Goal: Task Accomplishment & Management: Complete application form

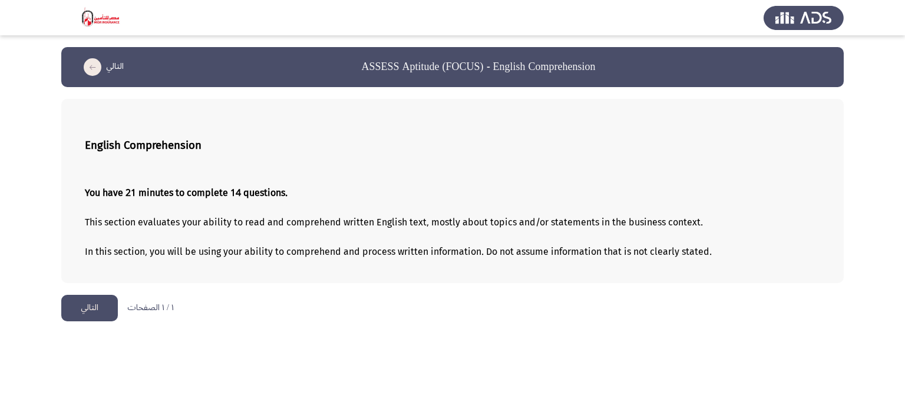
click at [85, 316] on button "التالي" at bounding box center [89, 308] width 57 height 27
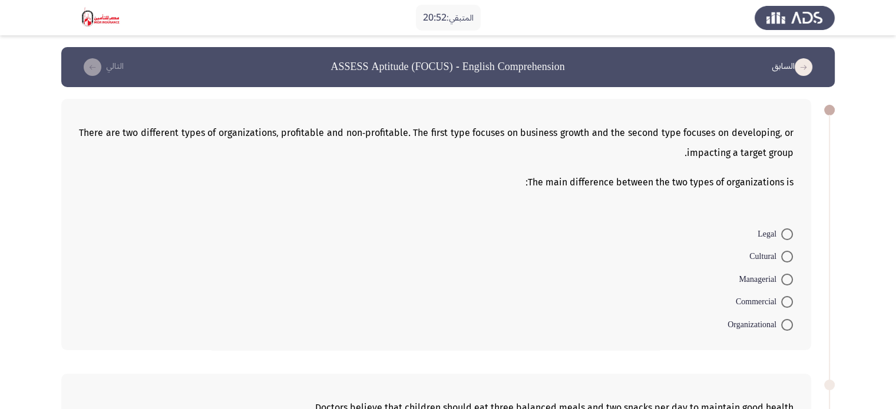
drag, startPoint x: 78, startPoint y: 129, endPoint x: 279, endPoint y: 161, distance: 203.4
click at [279, 161] on p "There are two different types of organizations, profitable and non-profitable. …" at bounding box center [436, 143] width 714 height 40
drag, startPoint x: 786, startPoint y: 180, endPoint x: 521, endPoint y: 127, distance: 270.8
click at [520, 127] on div "There are two different types of organizations, profitable and non-profitable. …" at bounding box center [436, 224] width 750 height 251
click at [789, 301] on span at bounding box center [787, 302] width 12 height 12
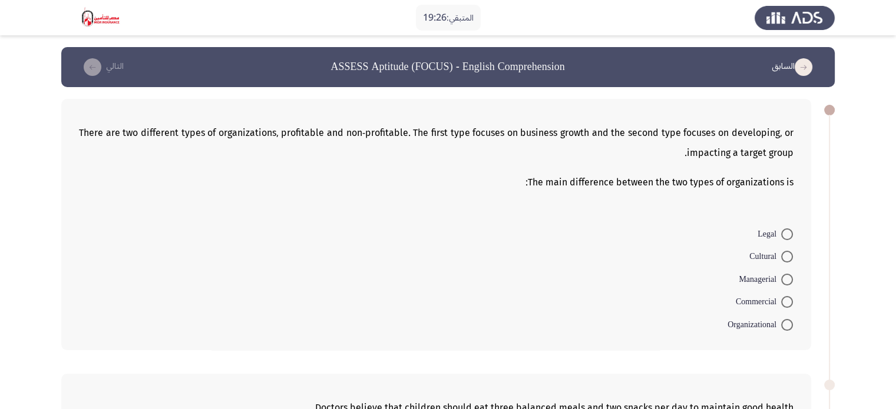
click at [789, 301] on input "Commercial" at bounding box center [787, 302] width 12 height 12
radio input "true"
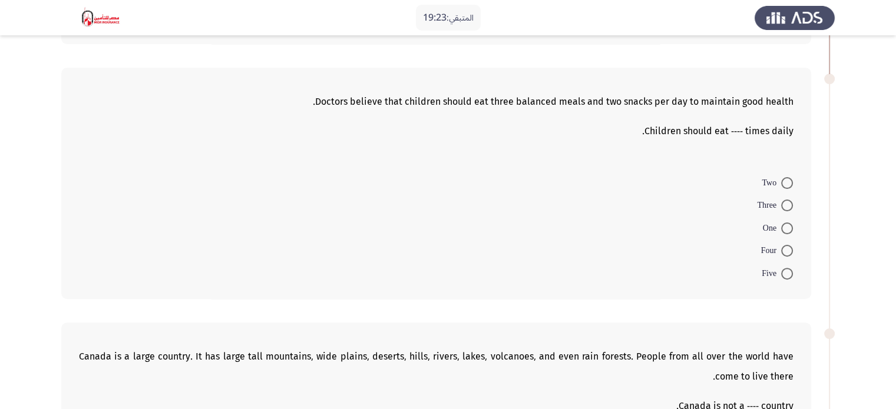
scroll to position [302, 0]
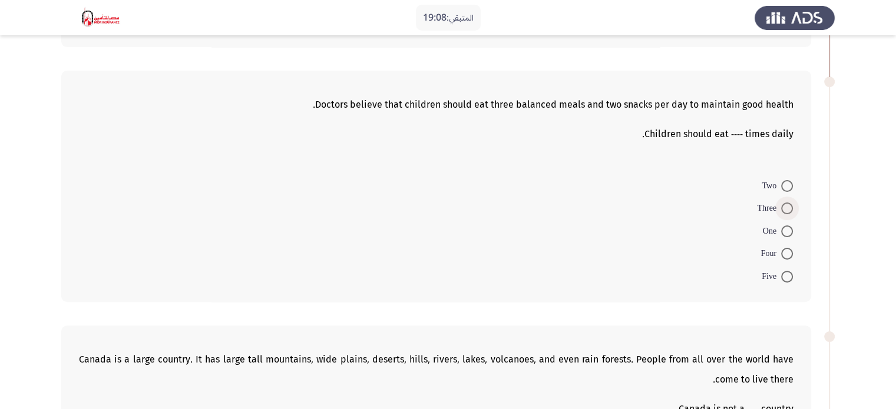
click at [784, 203] on span at bounding box center [787, 209] width 12 height 12
click at [784, 203] on input "Three" at bounding box center [787, 209] width 12 height 12
radio input "true"
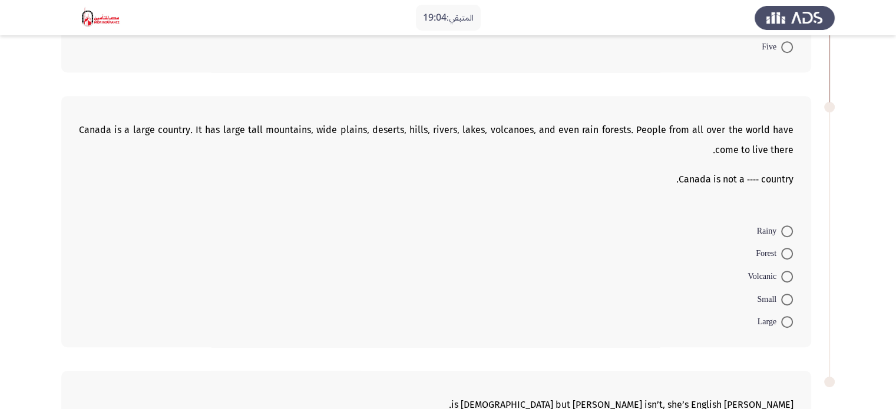
scroll to position [534, 0]
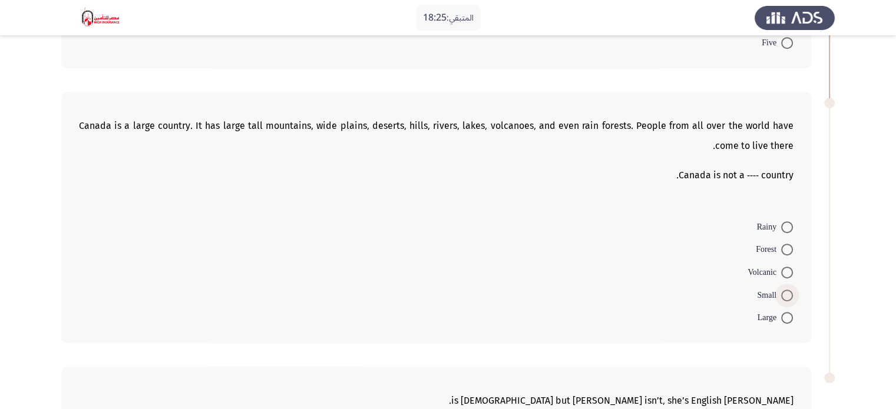
click at [780, 291] on span "Small" at bounding box center [769, 296] width 24 height 14
click at [781, 291] on input "Small" at bounding box center [787, 296] width 12 height 12
radio input "true"
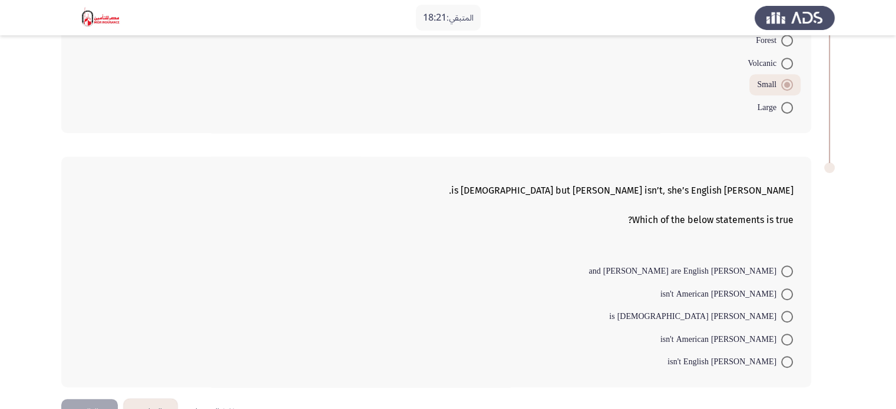
scroll to position [774, 0]
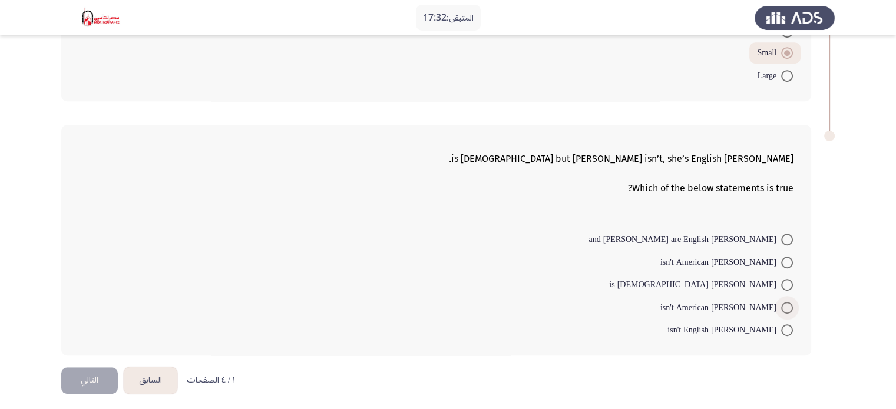
click at [786, 306] on span at bounding box center [787, 308] width 12 height 12
click at [786, 306] on input "[PERSON_NAME] isn't American" at bounding box center [787, 308] width 12 height 12
radio input "true"
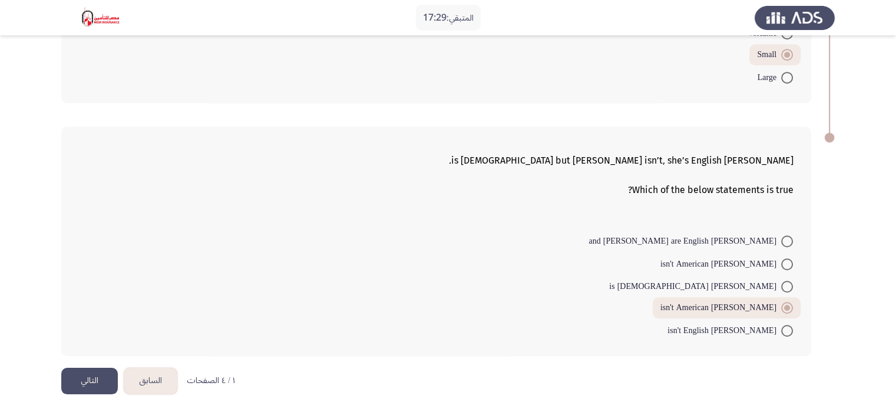
click at [97, 369] on button "التالي" at bounding box center [89, 381] width 57 height 27
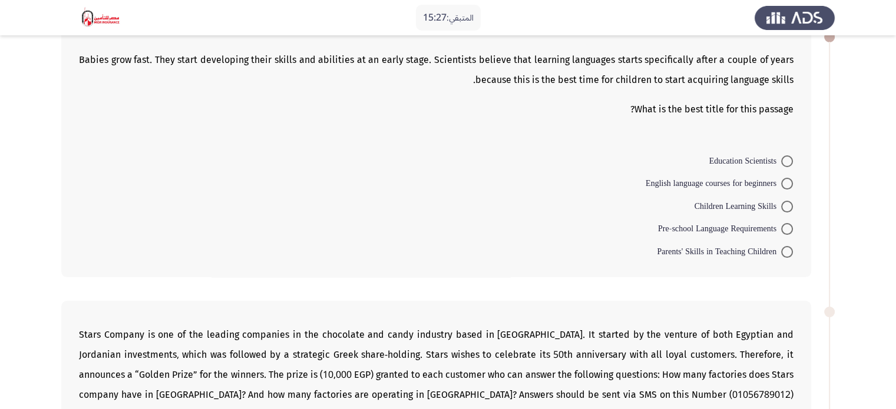
scroll to position [0, 0]
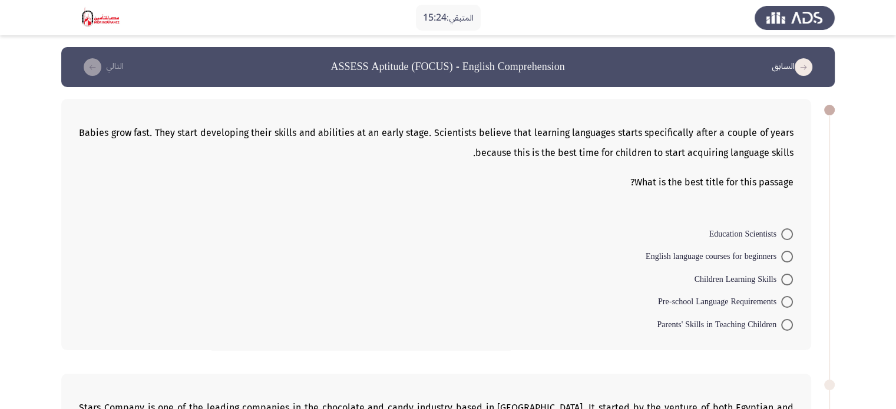
click at [784, 277] on span at bounding box center [787, 280] width 12 height 12
click at [784, 277] on input "Children Learning Skills" at bounding box center [787, 280] width 12 height 12
radio input "true"
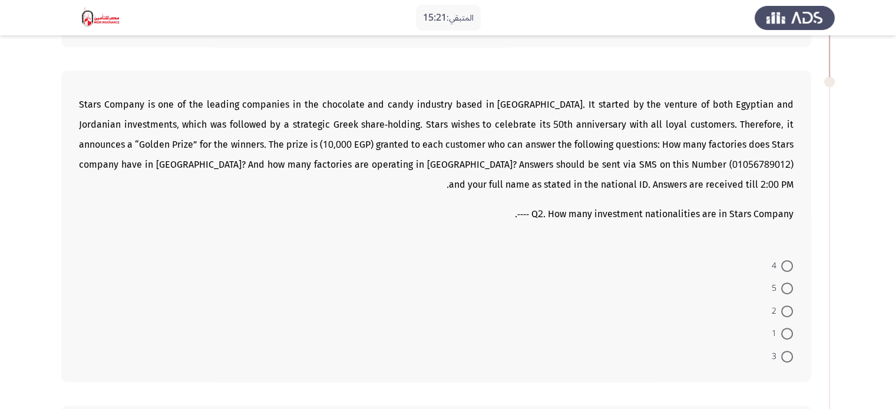
scroll to position [304, 0]
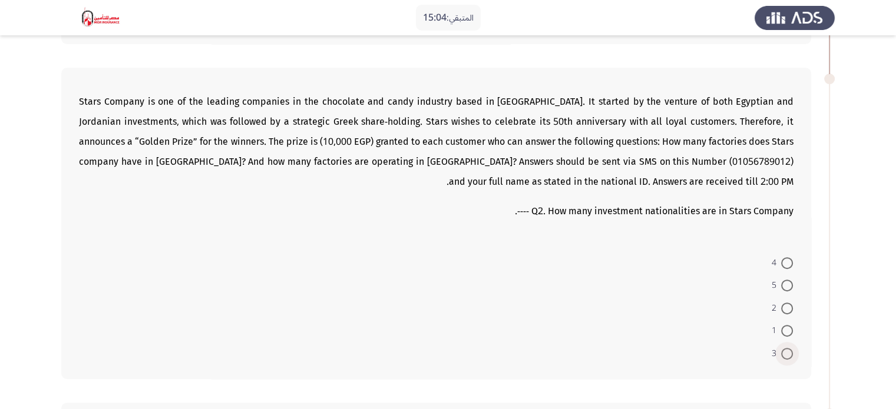
click at [790, 348] on span at bounding box center [787, 354] width 12 height 12
click at [790, 348] on input "3" at bounding box center [787, 354] width 12 height 12
radio input "true"
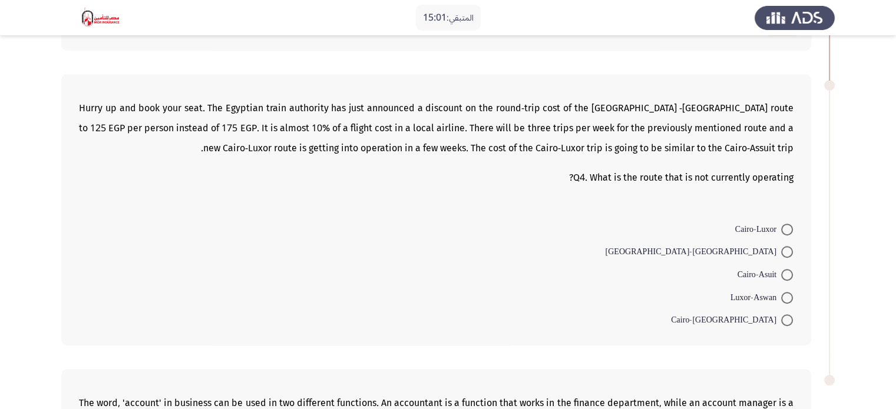
scroll to position [658, 0]
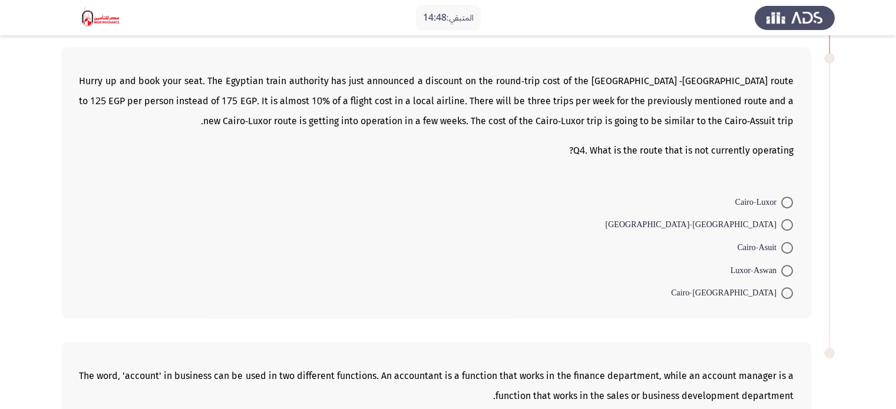
click at [782, 197] on span at bounding box center [787, 203] width 12 height 12
click at [782, 197] on input "Cairo-Luxor" at bounding box center [787, 203] width 12 height 12
radio input "true"
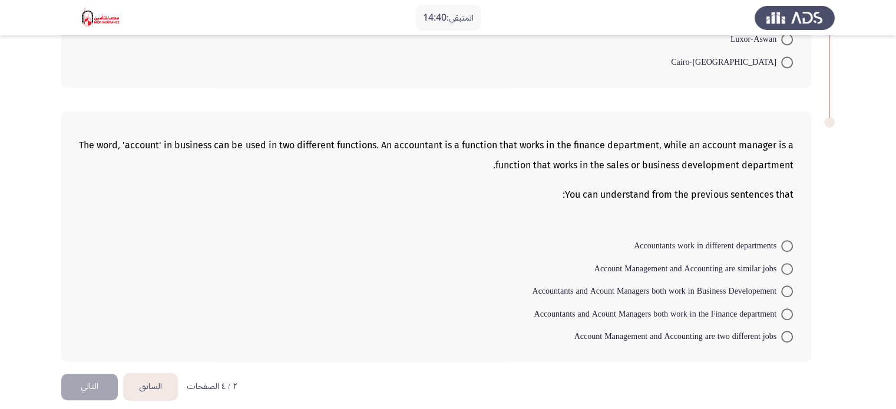
scroll to position [893, 0]
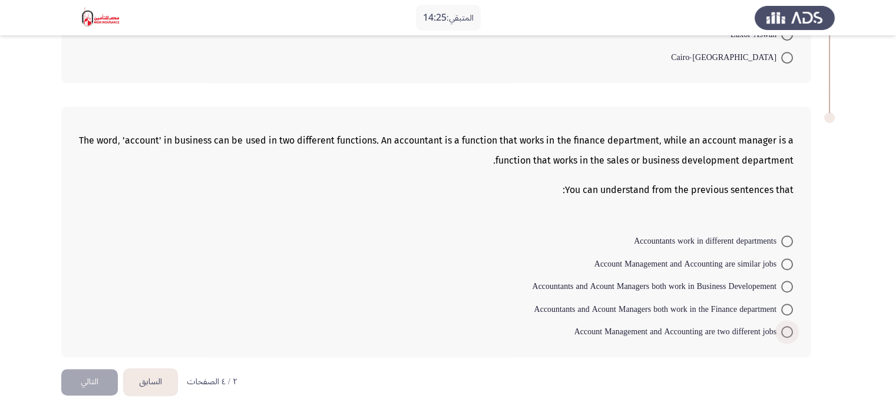
click at [786, 327] on span at bounding box center [787, 332] width 12 height 12
click at [786, 327] on input "Account Management and Accounting are two different jobs" at bounding box center [787, 332] width 12 height 12
radio input "true"
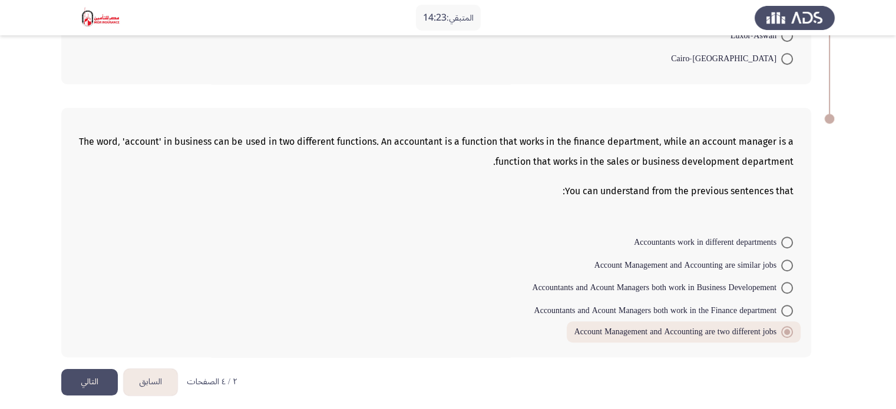
click at [101, 372] on button "التالي" at bounding box center [89, 382] width 57 height 27
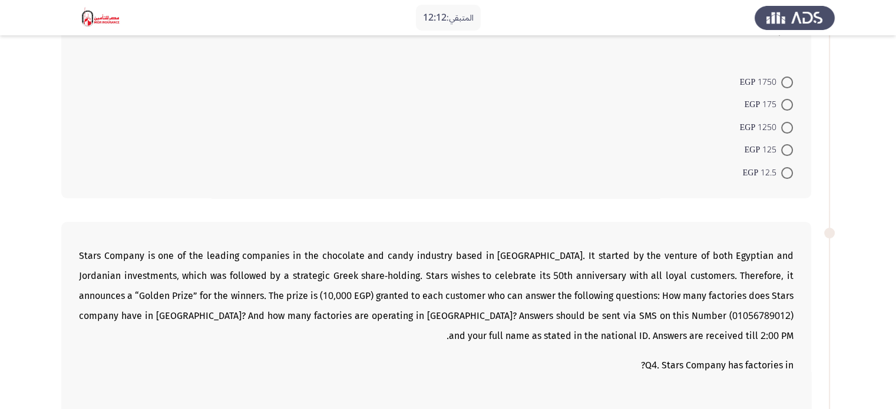
scroll to position [144, 0]
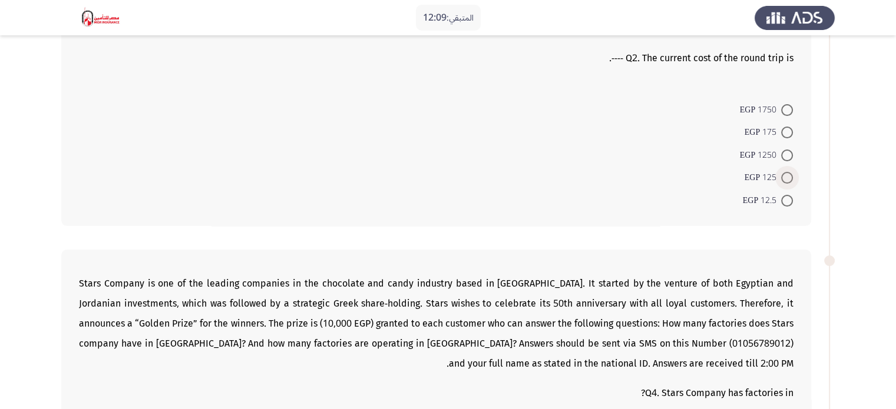
click at [782, 176] on span at bounding box center [787, 178] width 12 height 12
click at [782, 176] on input "125 EGP" at bounding box center [787, 178] width 12 height 12
radio input "true"
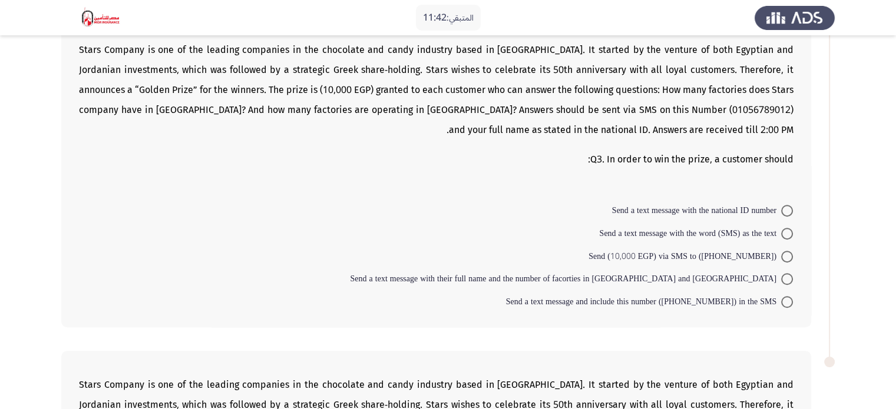
scroll to position [715, 0]
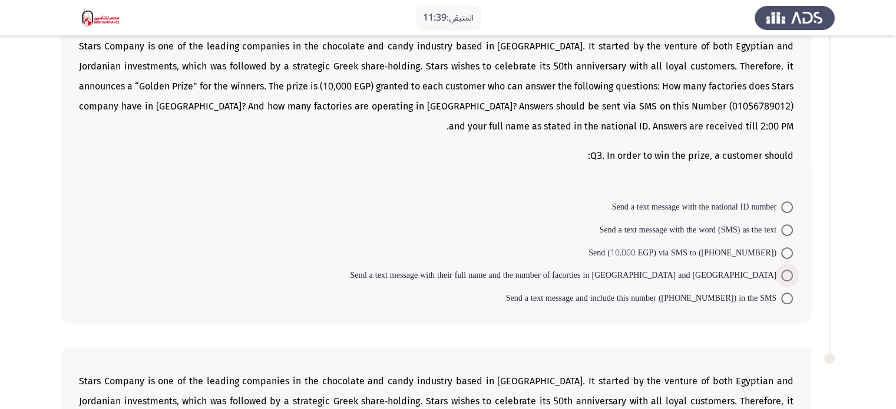
click at [784, 273] on span at bounding box center [787, 276] width 12 height 12
click at [784, 273] on input "Send a text message with their full name and the number of facorties in [GEOGRA…" at bounding box center [787, 276] width 12 height 12
radio input "true"
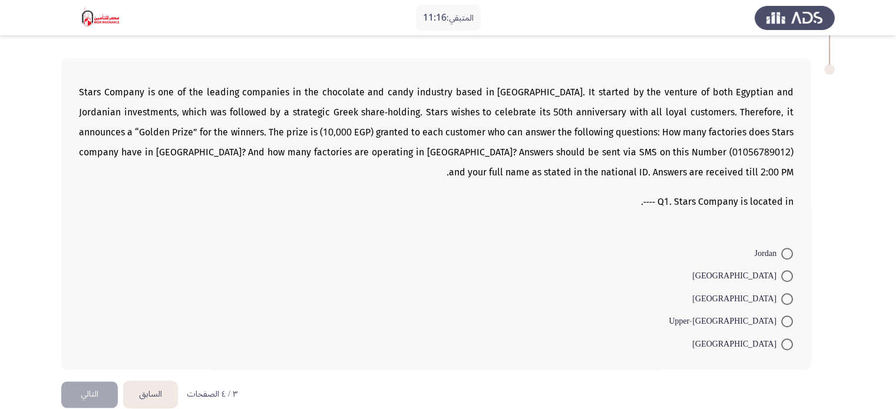
scroll to position [1013, 0]
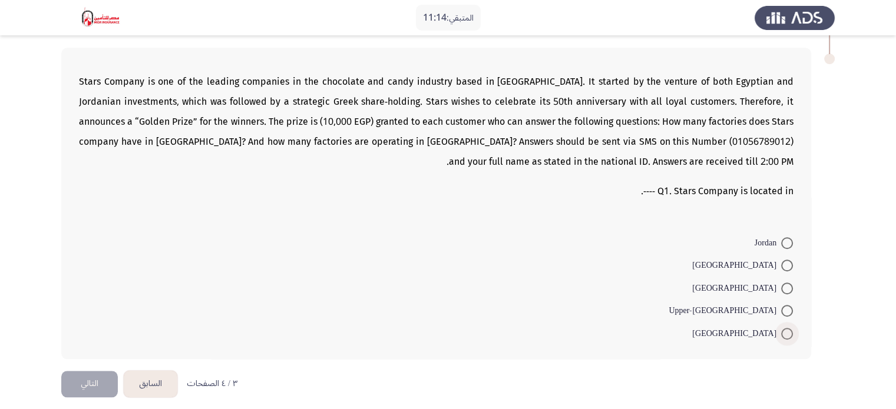
click at [787, 328] on span at bounding box center [787, 334] width 12 height 12
click at [787, 328] on input "[GEOGRAPHIC_DATA]" at bounding box center [787, 334] width 12 height 12
radio input "true"
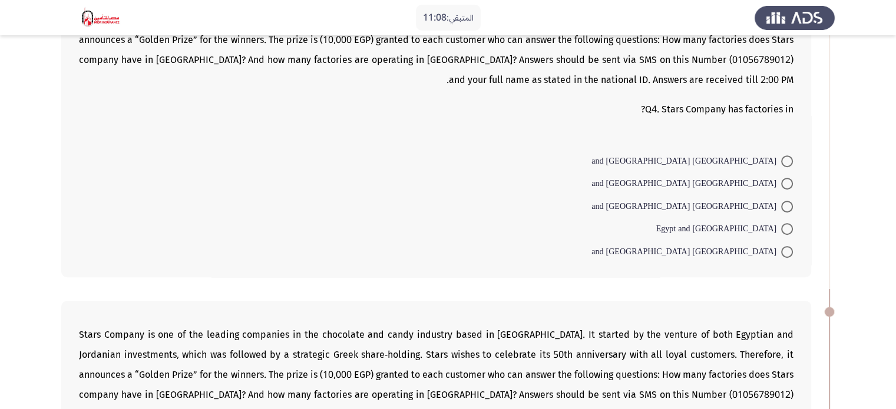
scroll to position [432, 0]
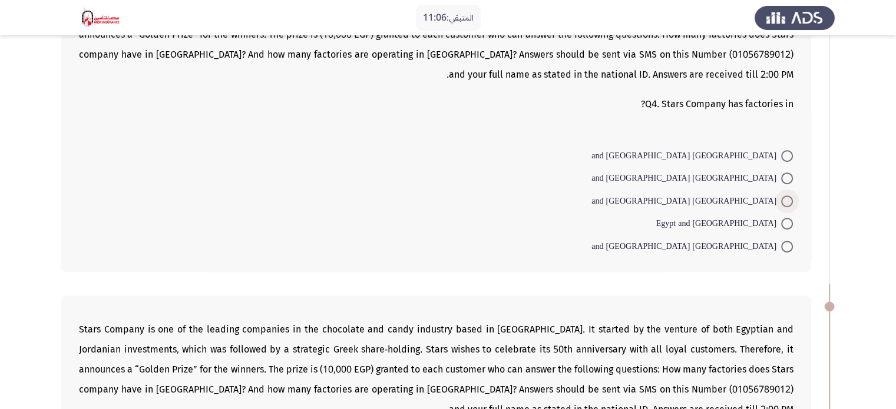
click at [789, 196] on span at bounding box center [787, 202] width 12 height 12
click at [789, 196] on input "[GEOGRAPHIC_DATA] and [GEOGRAPHIC_DATA]" at bounding box center [787, 202] width 12 height 12
radio input "true"
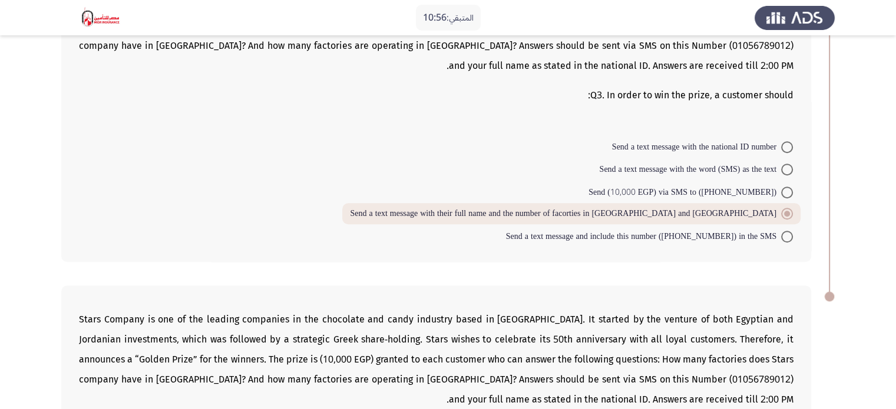
scroll to position [1011, 0]
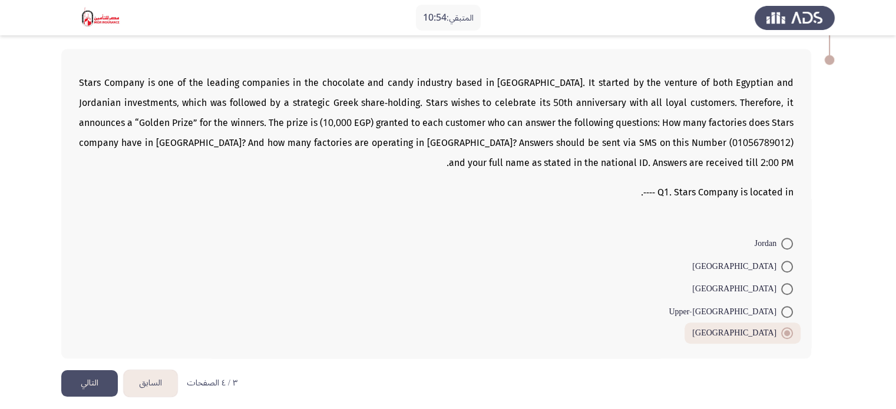
click at [91, 372] on button "التالي" at bounding box center [89, 383] width 57 height 27
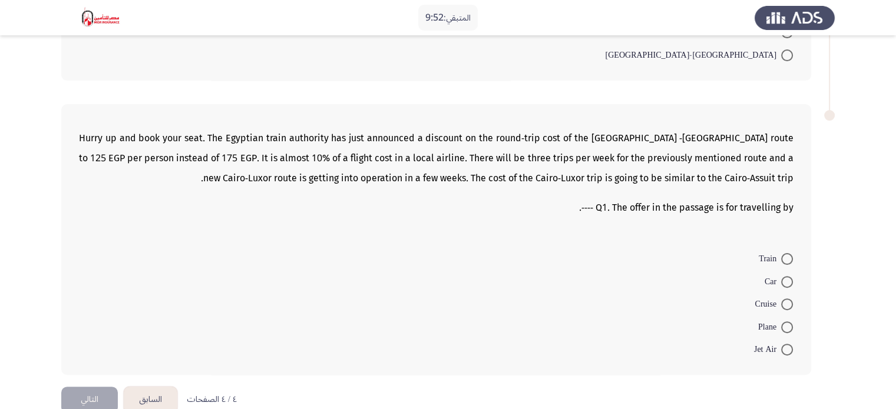
scroll to position [311, 0]
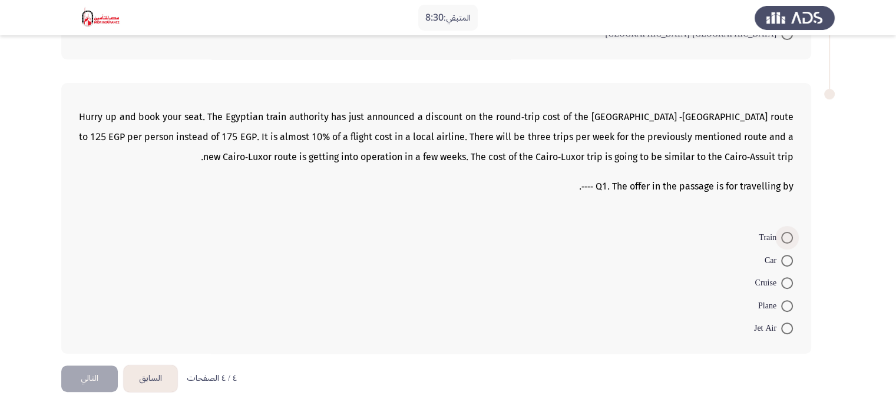
click at [790, 237] on span at bounding box center [787, 238] width 12 height 12
click at [790, 237] on input "Train" at bounding box center [787, 238] width 12 height 12
radio input "true"
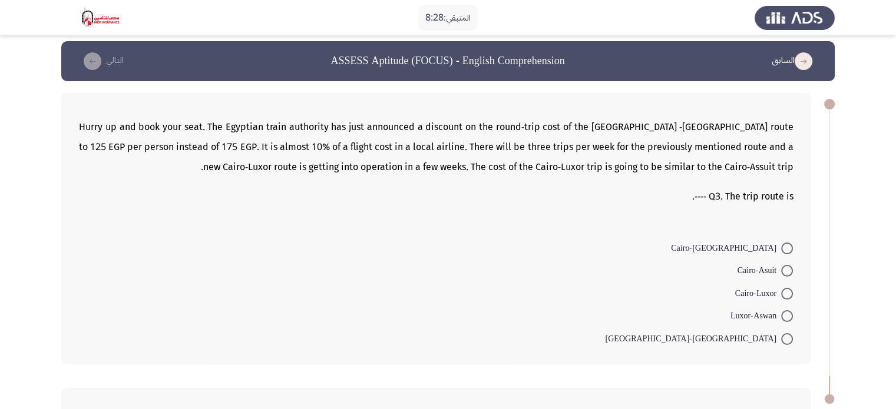
scroll to position [0, 0]
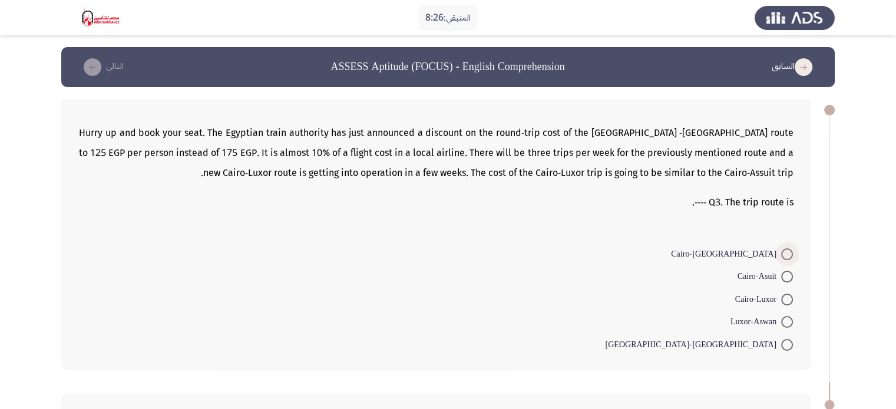
click at [786, 249] on span at bounding box center [787, 255] width 12 height 12
click at [786, 249] on input "Cairo-[GEOGRAPHIC_DATA]" at bounding box center [787, 255] width 12 height 12
radio input "true"
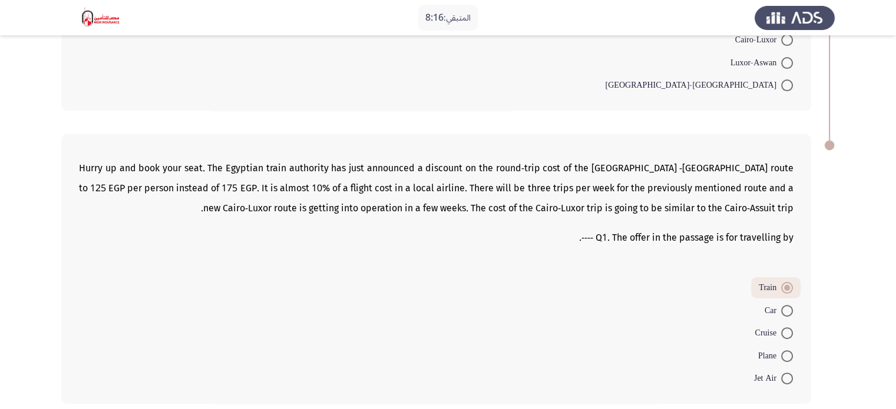
scroll to position [309, 0]
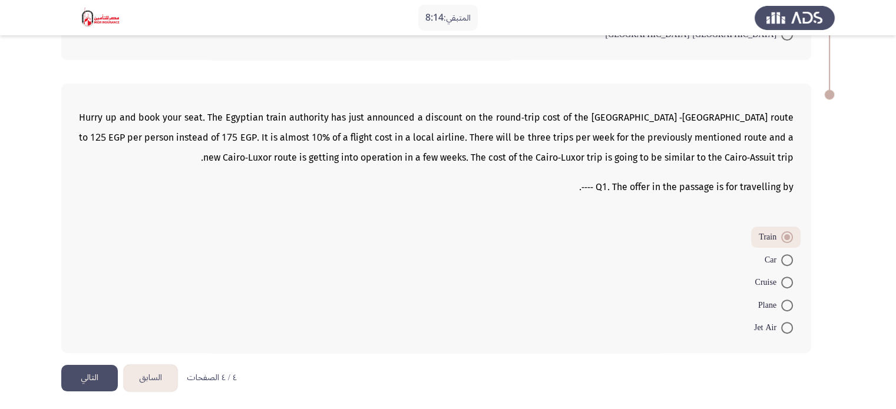
click at [90, 367] on button "التالي" at bounding box center [89, 378] width 57 height 27
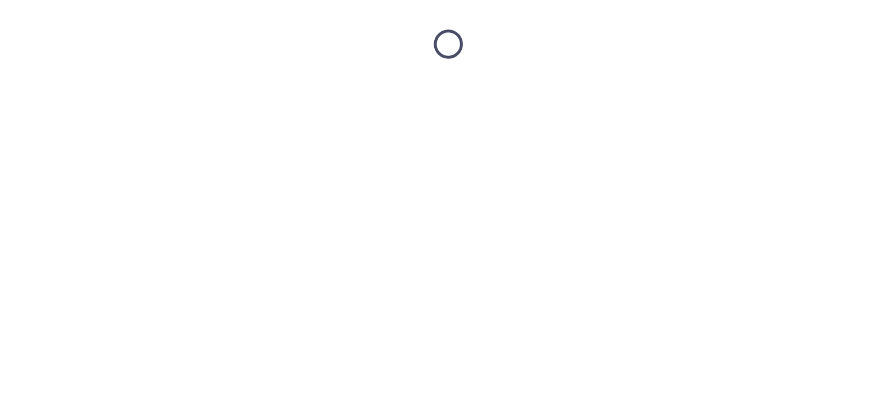
scroll to position [0, 0]
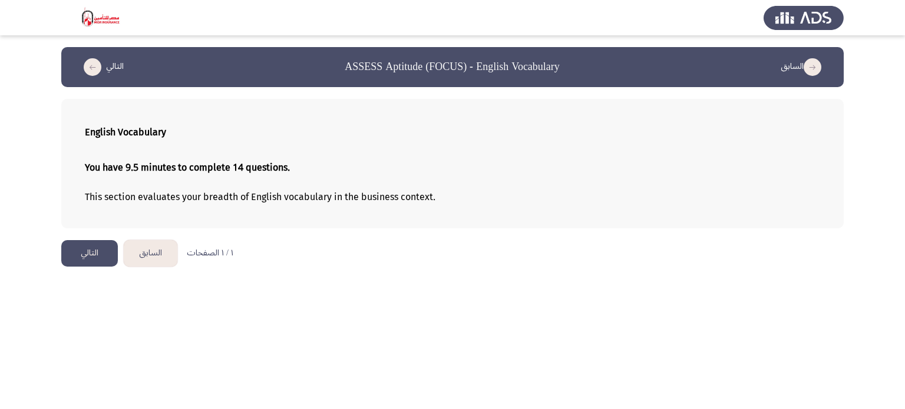
click at [68, 261] on button "التالي" at bounding box center [89, 253] width 57 height 27
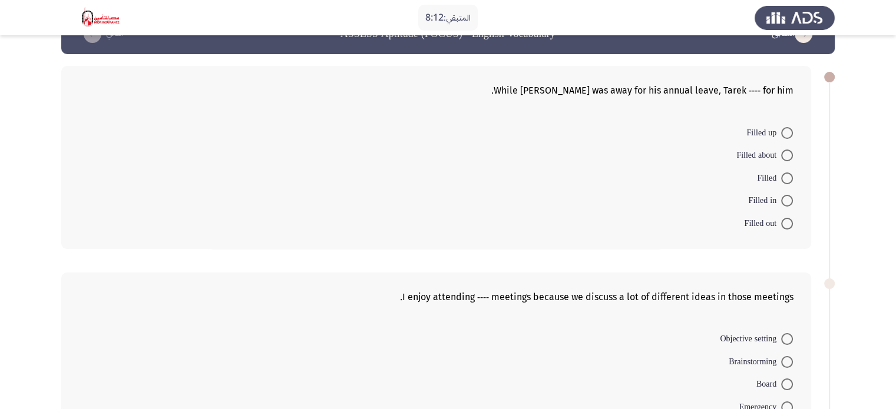
scroll to position [39, 0]
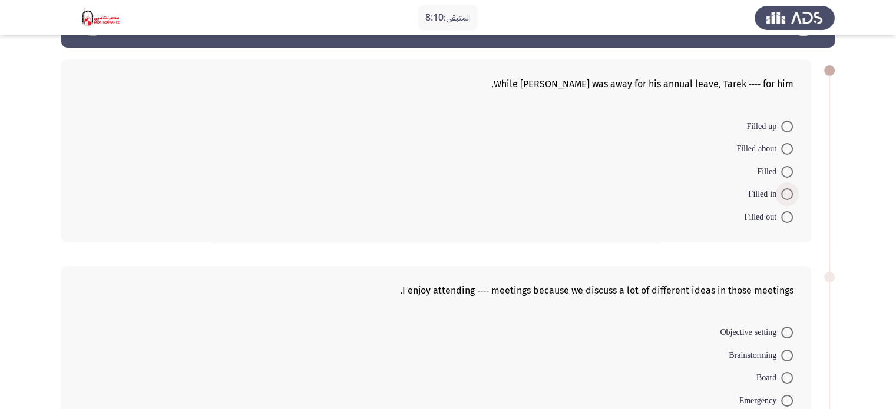
click at [764, 194] on span "Filled in" at bounding box center [764, 194] width 33 height 14
click at [781, 194] on input "Filled in" at bounding box center [787, 194] width 12 height 12
radio input "true"
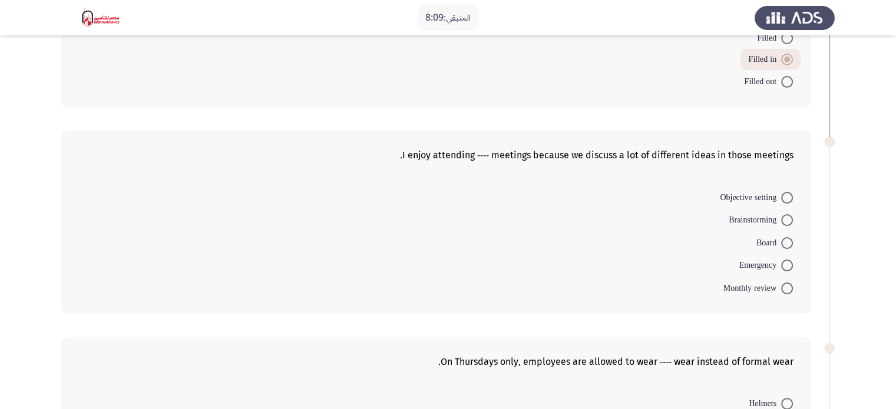
scroll to position [198, 0]
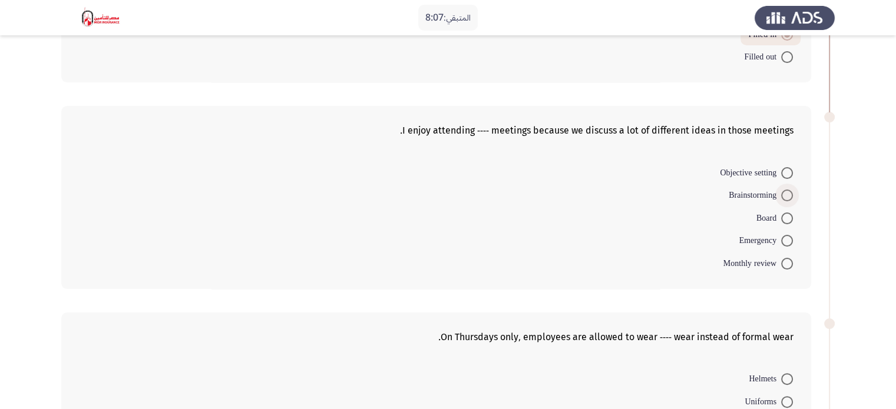
click at [783, 194] on span at bounding box center [787, 196] width 12 height 12
click at [783, 194] on input "Brainstorming" at bounding box center [787, 196] width 12 height 12
radio input "true"
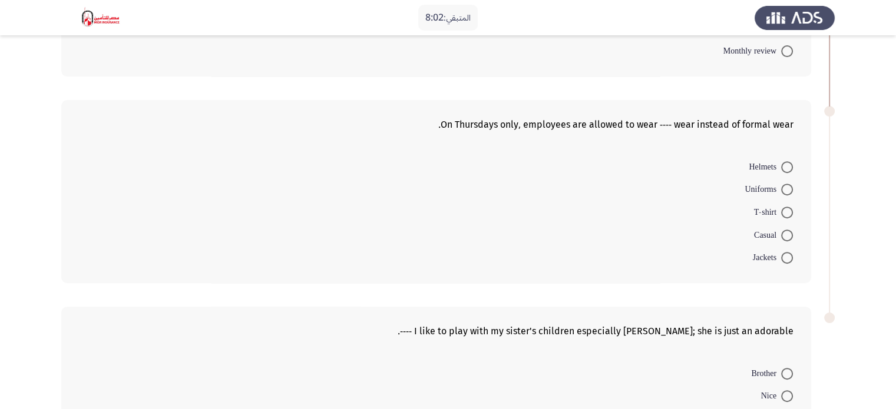
scroll to position [419, 0]
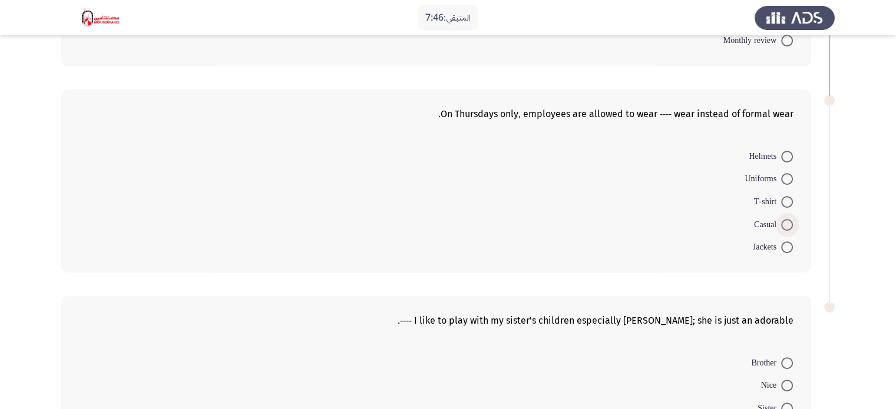
click at [785, 219] on span at bounding box center [787, 225] width 12 height 12
click at [785, 219] on input "Casual" at bounding box center [787, 225] width 12 height 12
radio input "true"
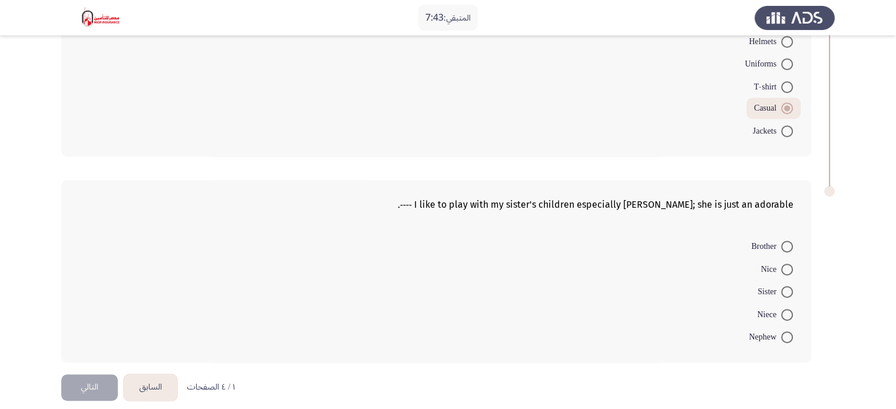
scroll to position [542, 0]
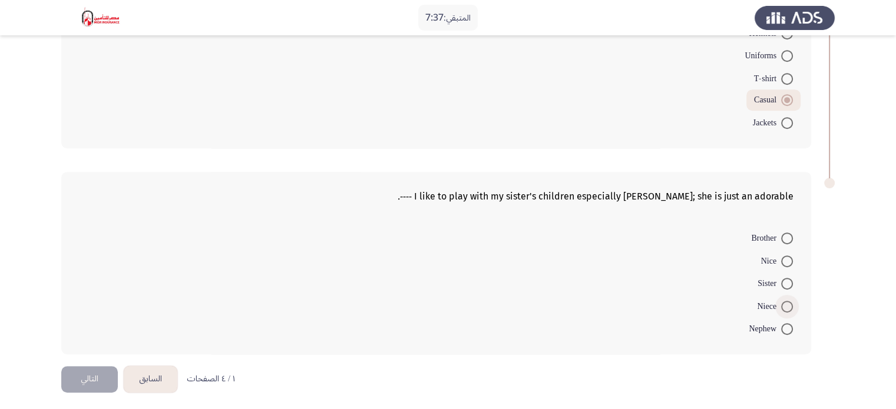
click at [783, 303] on span at bounding box center [787, 307] width 12 height 12
click at [783, 303] on input "Niece" at bounding box center [787, 307] width 12 height 12
radio input "true"
click at [94, 381] on button "التالي" at bounding box center [89, 379] width 57 height 27
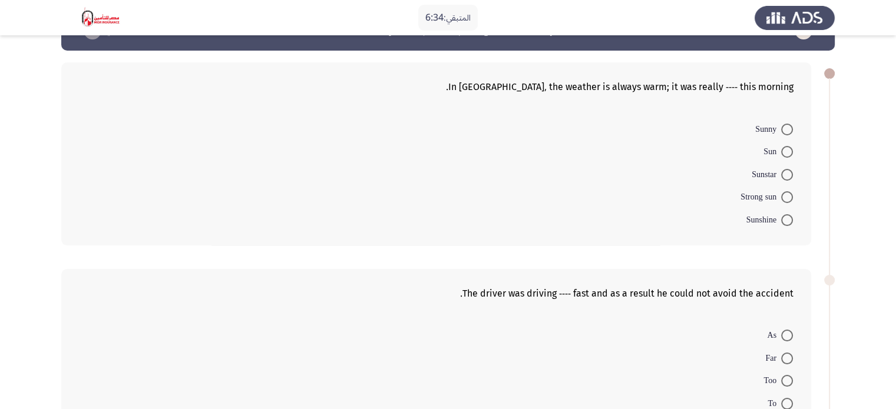
scroll to position [0, 0]
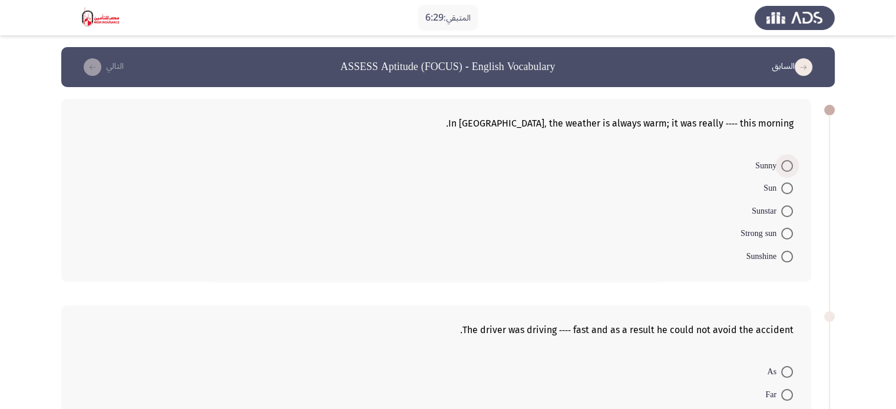
click at [787, 167] on span at bounding box center [787, 166] width 12 height 12
click at [787, 167] on input "Sunny" at bounding box center [787, 166] width 12 height 12
radio input "true"
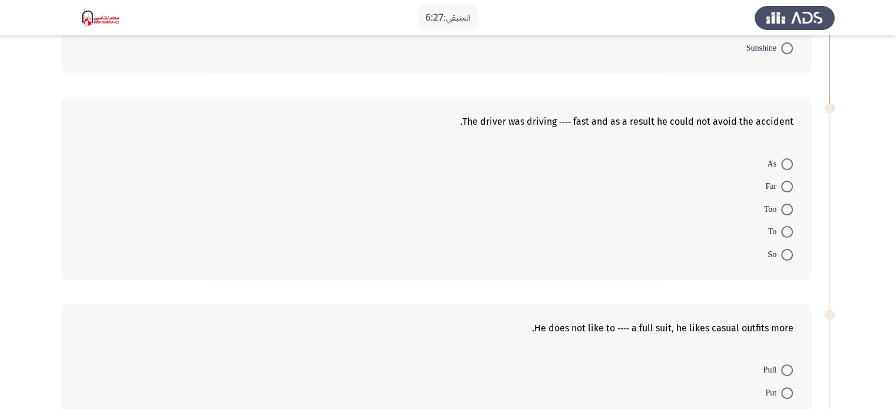
scroll to position [210, 0]
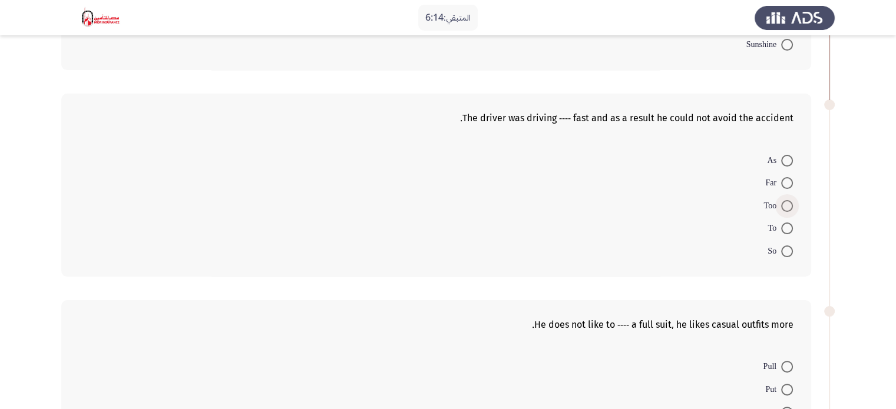
click at [773, 208] on span "Too" at bounding box center [772, 206] width 18 height 14
click at [781, 208] on input "Too" at bounding box center [787, 206] width 12 height 12
radio input "true"
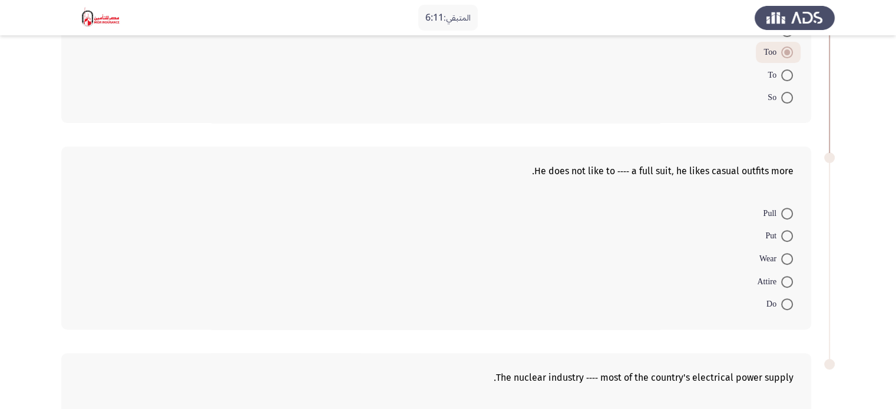
scroll to position [372, 0]
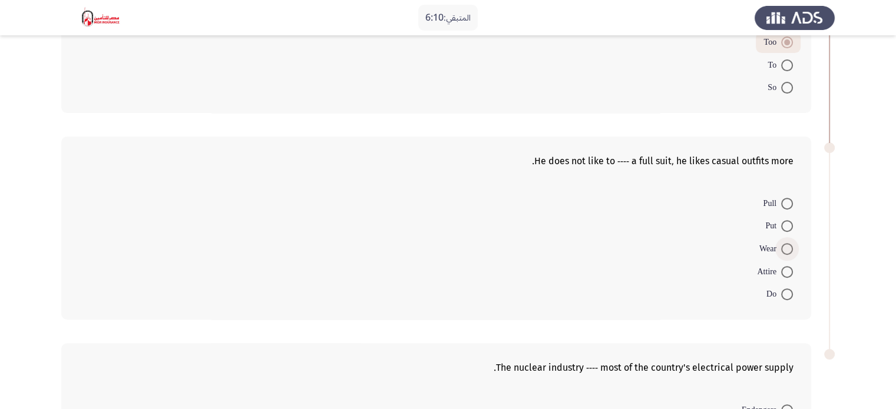
click at [788, 244] on span at bounding box center [787, 249] width 12 height 12
click at [788, 244] on input "Wear" at bounding box center [787, 249] width 12 height 12
radio input "true"
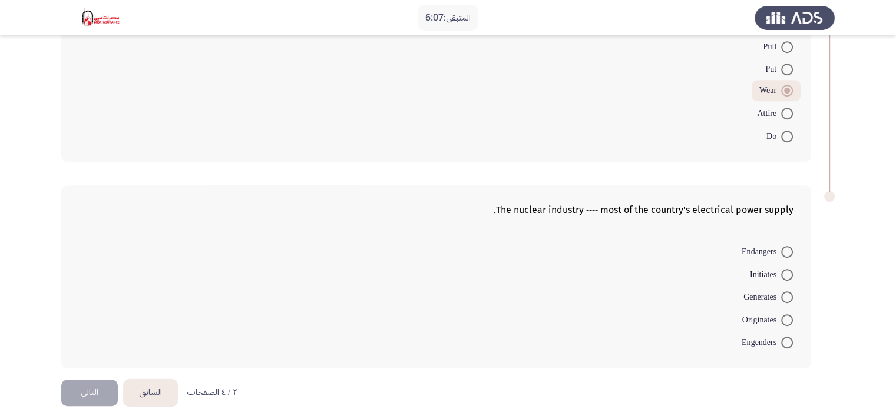
scroll to position [542, 0]
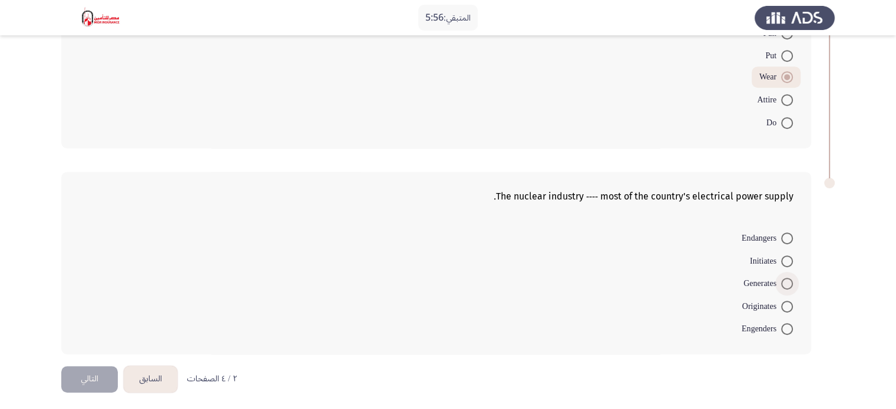
click at [756, 277] on span "Generates" at bounding box center [762, 284] width 38 height 14
click at [781, 278] on input "Generates" at bounding box center [787, 284] width 12 height 12
radio input "true"
click at [87, 374] on button "التالي" at bounding box center [89, 379] width 57 height 27
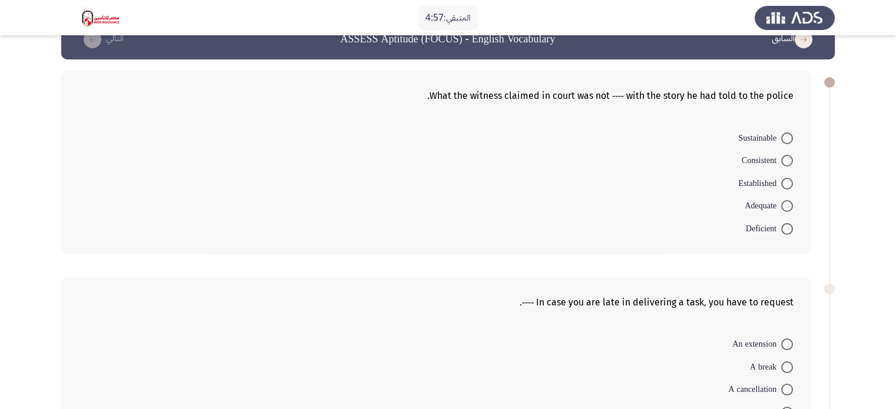
scroll to position [0, 0]
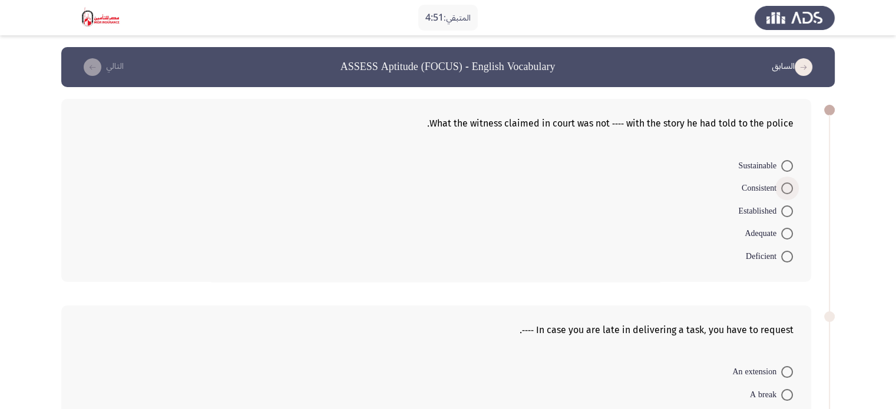
click at [784, 187] on span at bounding box center [787, 189] width 12 height 12
click at [784, 187] on input "Consistent" at bounding box center [787, 189] width 12 height 12
radio input "true"
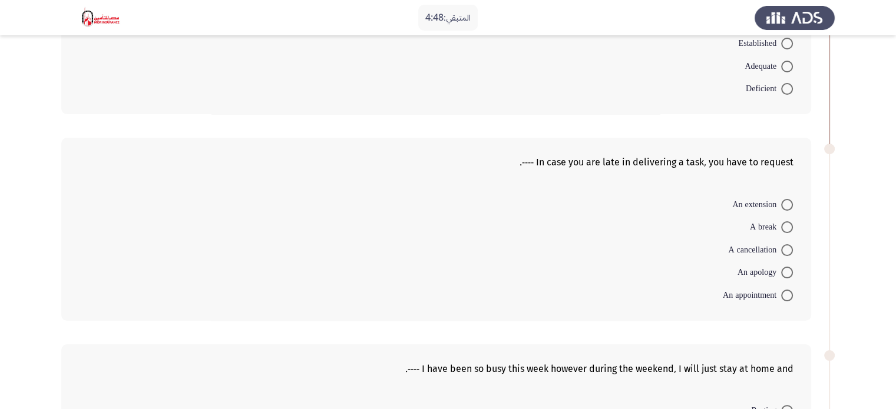
scroll to position [171, 0]
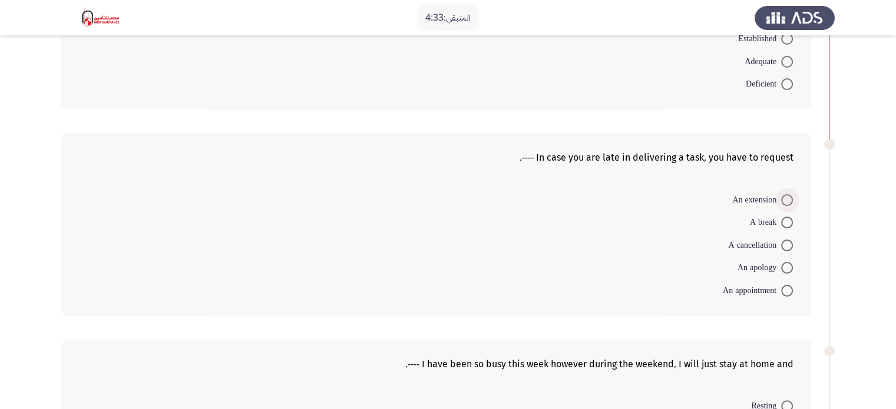
click at [784, 197] on span at bounding box center [787, 200] width 12 height 12
click at [784, 197] on input "An extension" at bounding box center [787, 200] width 12 height 12
radio input "true"
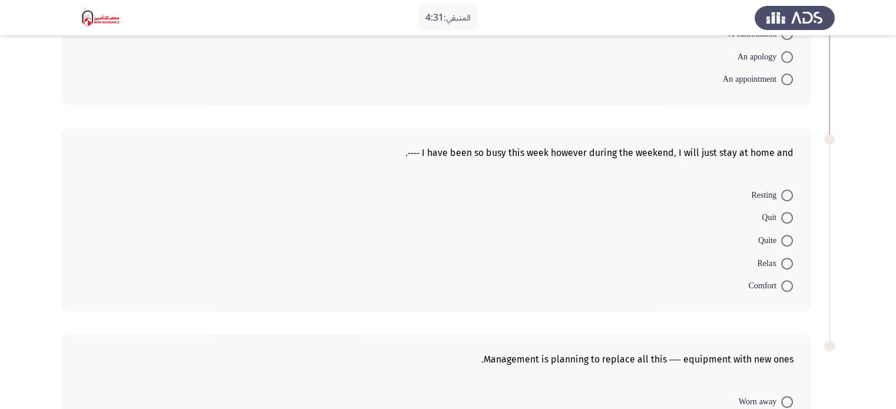
scroll to position [387, 0]
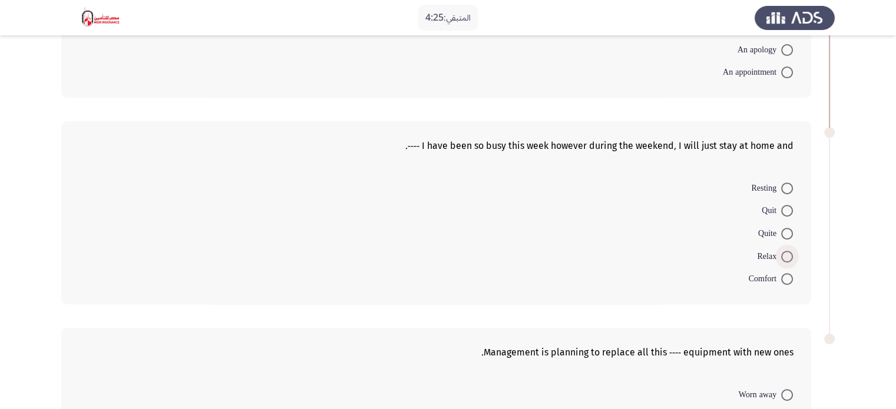
click at [781, 257] on span at bounding box center [787, 257] width 12 height 12
click at [781, 257] on input "Relax" at bounding box center [787, 257] width 12 height 12
radio input "true"
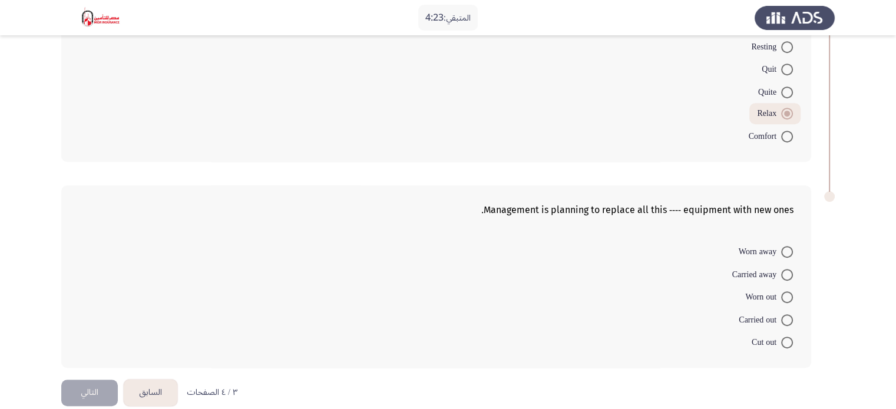
scroll to position [542, 0]
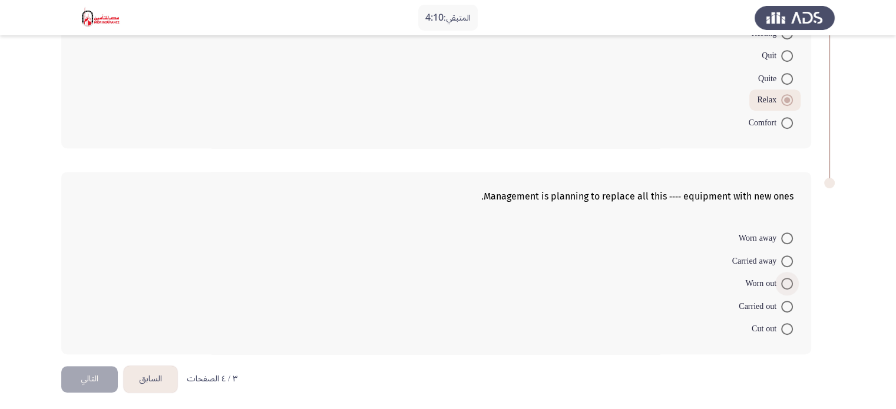
click at [784, 279] on span at bounding box center [787, 284] width 12 height 12
click at [784, 279] on input "Worn out" at bounding box center [787, 284] width 12 height 12
radio input "true"
click at [92, 372] on button "التالي" at bounding box center [89, 379] width 57 height 27
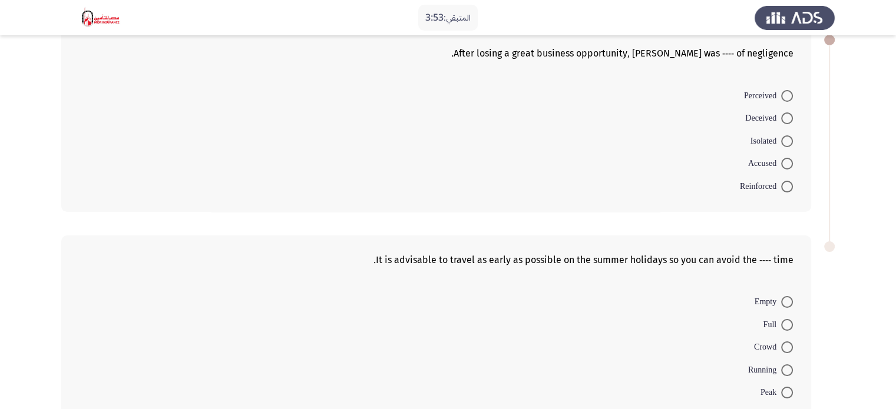
scroll to position [67, 0]
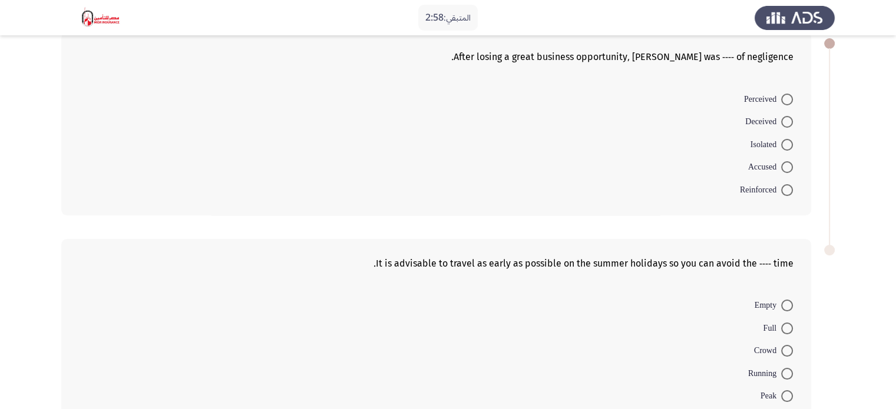
click at [784, 171] on span at bounding box center [787, 167] width 12 height 12
click at [784, 171] on input "Accused" at bounding box center [787, 167] width 12 height 12
radio input "true"
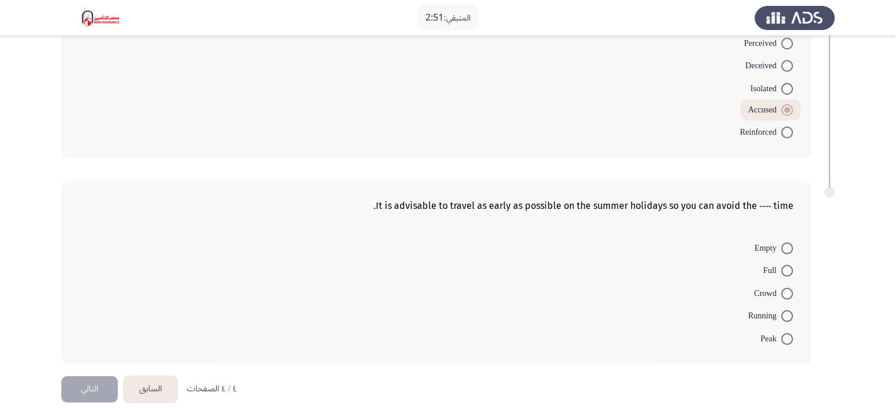
scroll to position [134, 0]
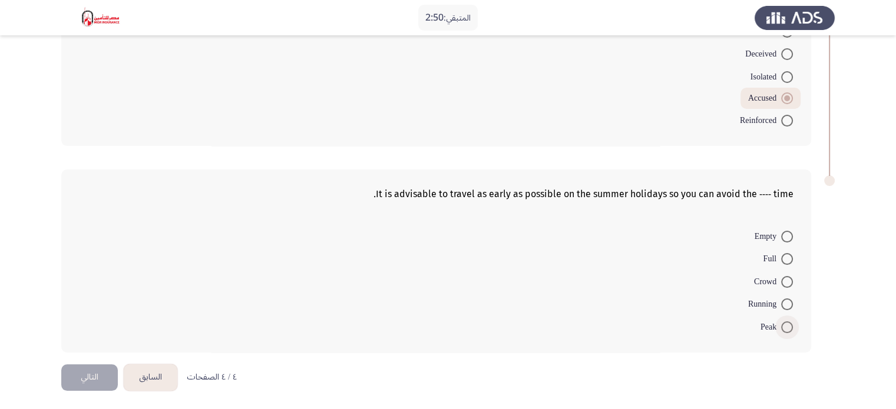
click at [786, 327] on span at bounding box center [787, 328] width 12 height 12
click at [786, 327] on input "Peak" at bounding box center [787, 328] width 12 height 12
radio input "true"
click at [96, 375] on button "التالي" at bounding box center [89, 377] width 57 height 27
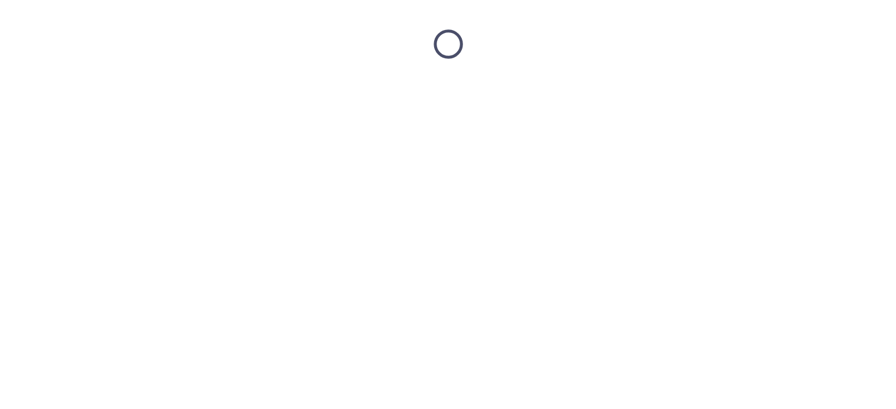
scroll to position [0, 0]
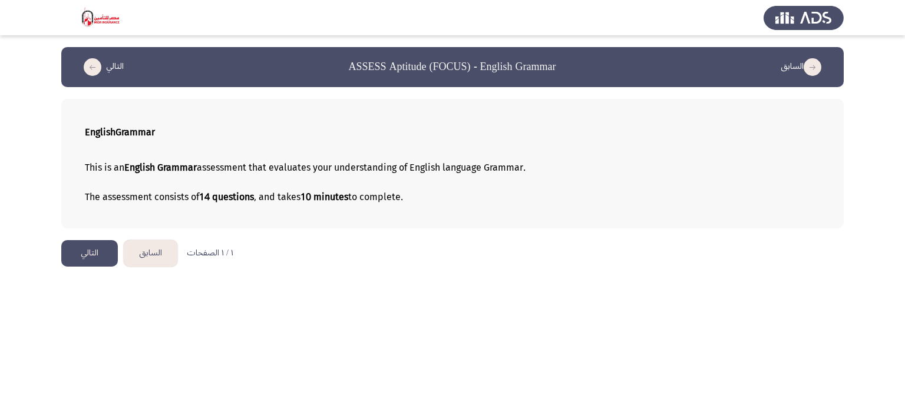
click at [86, 237] on html "السابق ASSESS Aptitude (FOCUS) - English Grammar التالي English Grammar This is…" at bounding box center [452, 139] width 905 height 279
click at [85, 256] on button "التالي" at bounding box center [89, 253] width 57 height 27
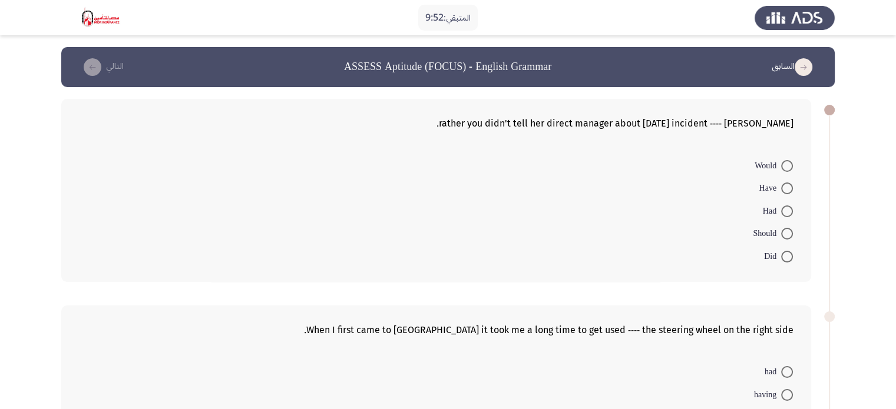
click at [392, 200] on form "Would Have Had Should Did" at bounding box center [436, 211] width 714 height 114
click at [833, 171] on div "[PERSON_NAME] ---- rather you didn't tell her direct manager about [DATE] incid…" at bounding box center [447, 190] width 773 height 207
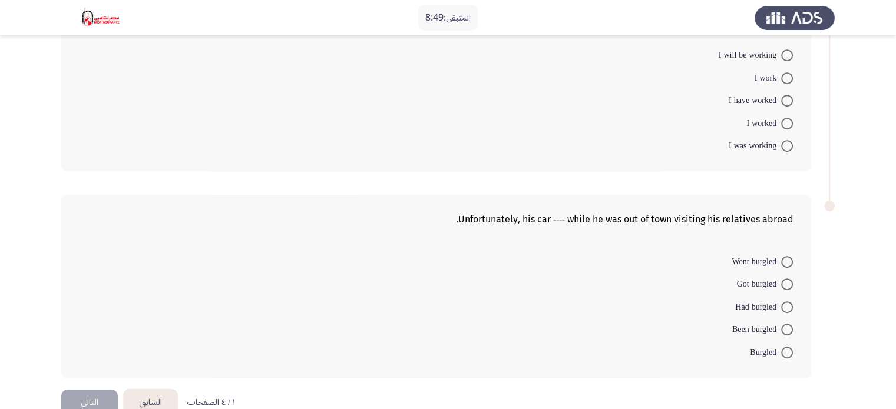
scroll to position [546, 0]
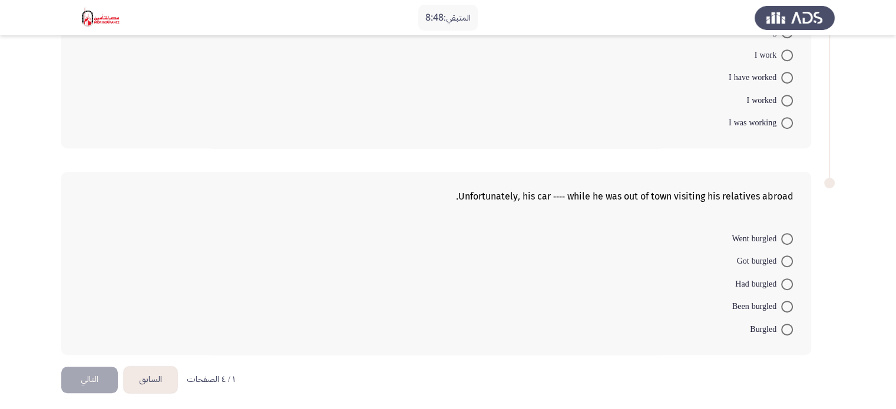
click at [783, 122] on span at bounding box center [787, 123] width 12 height 12
click at [783, 122] on input "I was working" at bounding box center [787, 123] width 12 height 12
radio input "true"
click at [781, 258] on span at bounding box center [787, 262] width 12 height 12
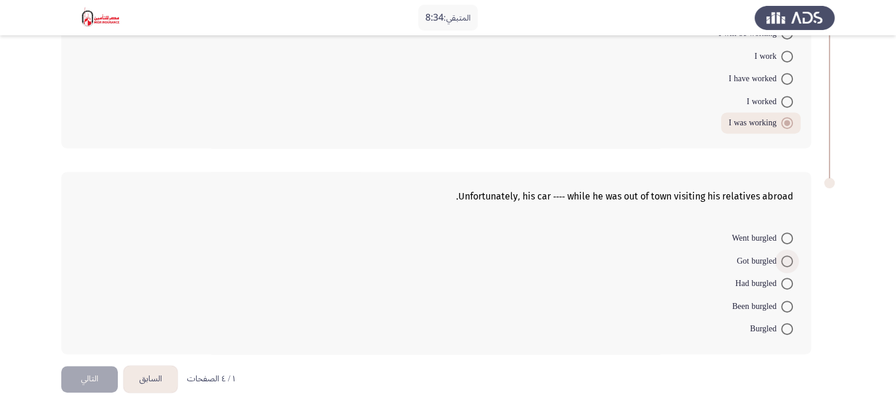
click at [781, 258] on input "Got burgled" at bounding box center [787, 262] width 12 height 12
radio input "true"
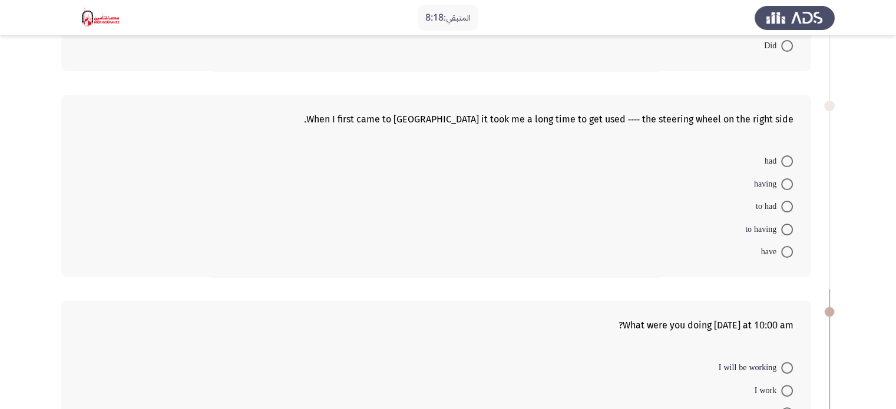
scroll to position [194, 0]
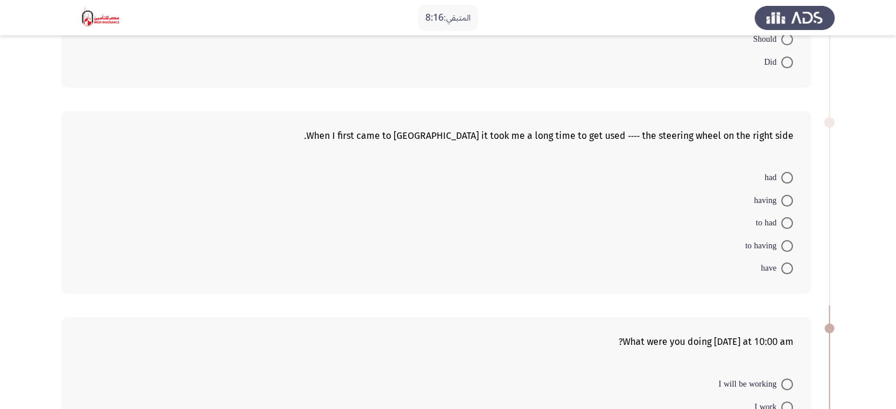
click at [780, 244] on span "to having" at bounding box center [763, 246] width 36 height 14
click at [781, 244] on input "to having" at bounding box center [787, 246] width 12 height 12
radio input "true"
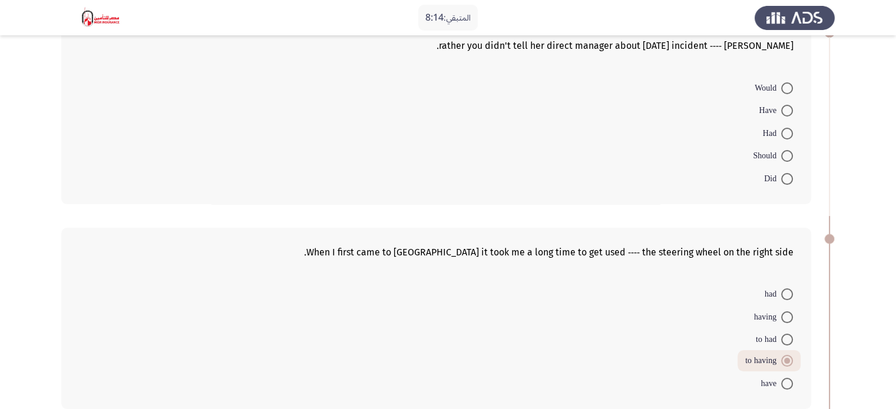
scroll to position [77, 0]
click at [784, 89] on span at bounding box center [787, 89] width 12 height 12
click at [784, 89] on input "Would" at bounding box center [787, 89] width 12 height 12
radio input "true"
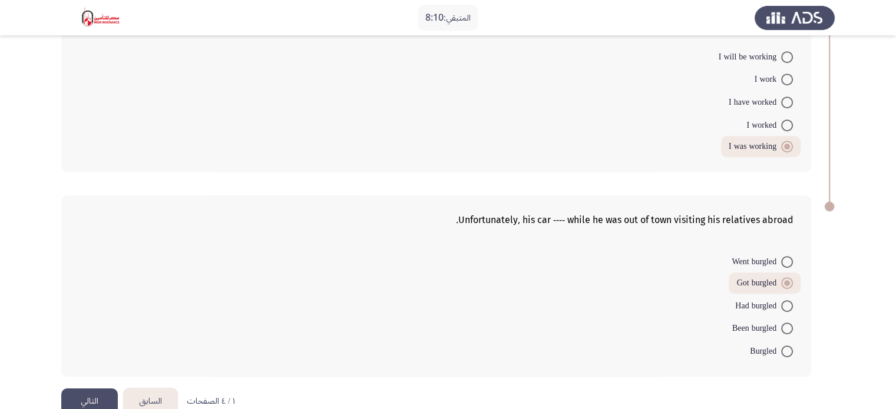
scroll to position [541, 0]
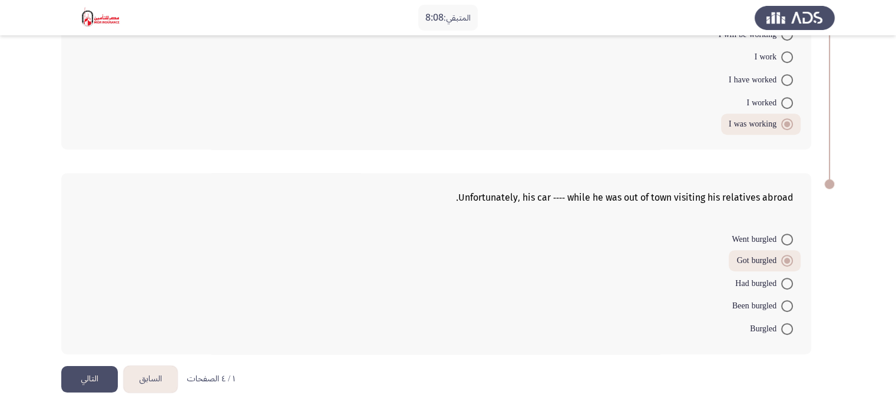
click at [80, 371] on button "التالي" at bounding box center [89, 379] width 57 height 27
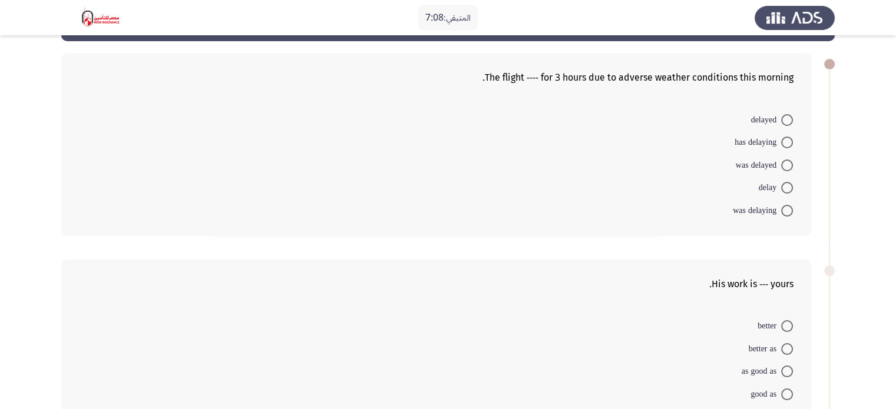
scroll to position [23, 0]
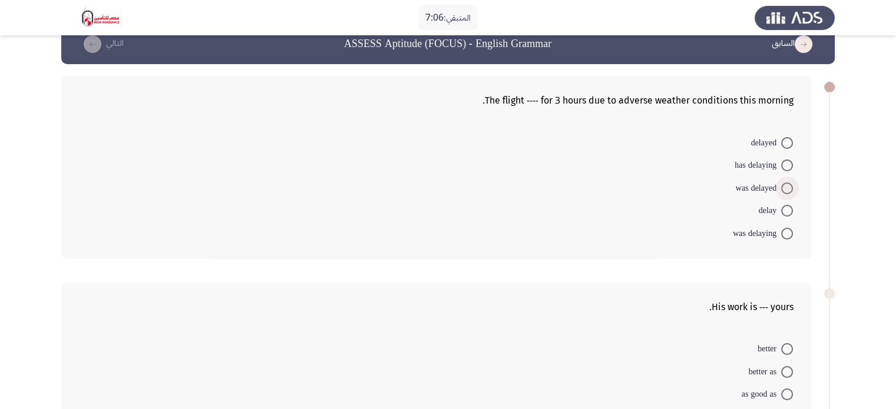
click at [760, 186] on span "was delayed" at bounding box center [758, 188] width 45 height 14
click at [781, 186] on input "was delayed" at bounding box center [787, 189] width 12 height 12
radio input "true"
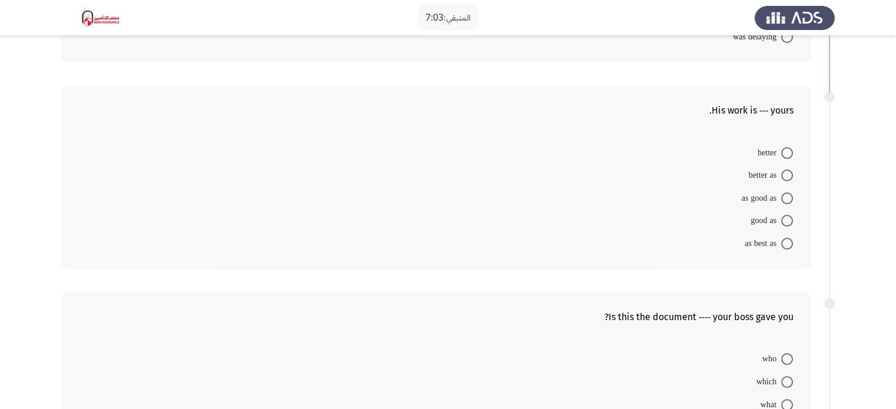
scroll to position [231, 0]
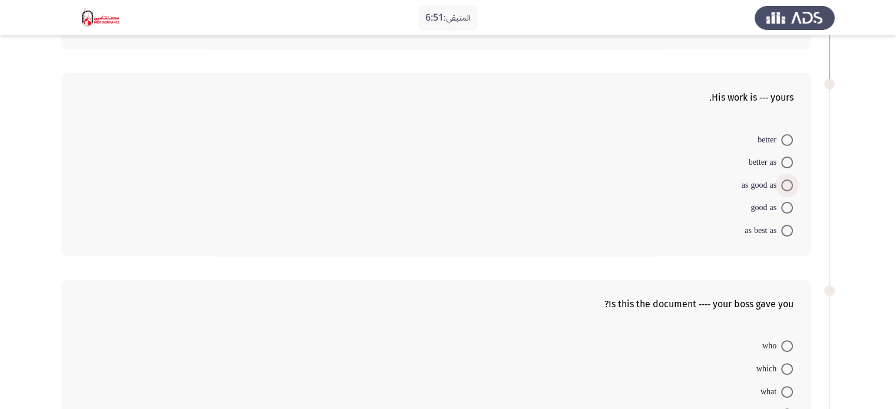
click at [773, 183] on span "as good as" at bounding box center [760, 185] width 39 height 14
click at [781, 183] on input "as good as" at bounding box center [787, 186] width 12 height 12
radio input "true"
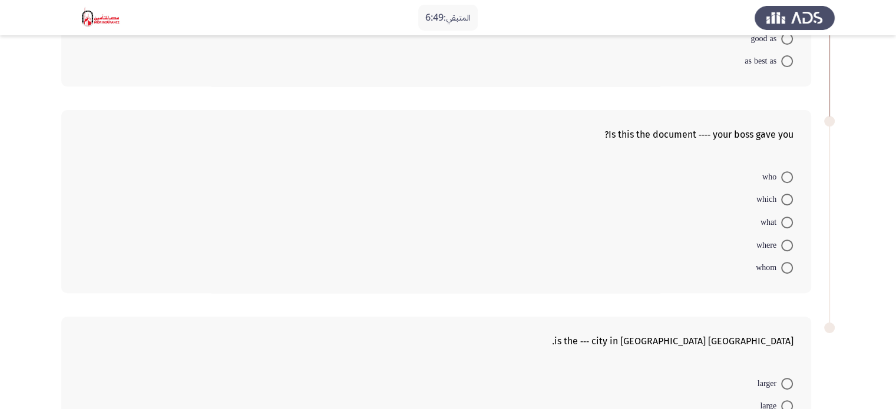
scroll to position [403, 0]
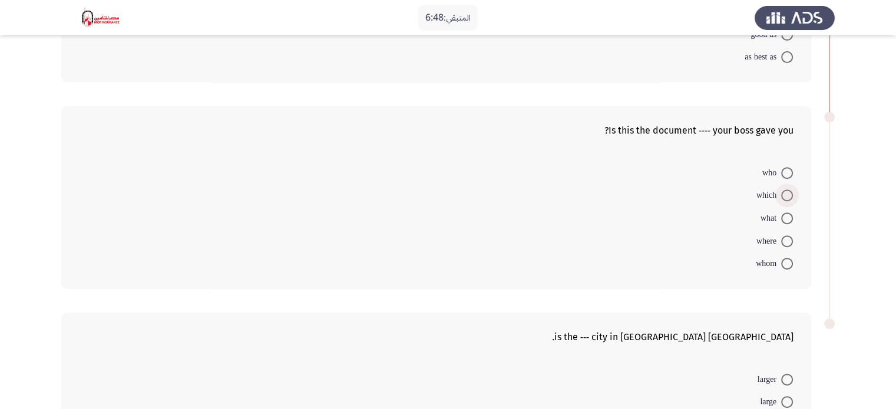
click at [768, 197] on span "which" at bounding box center [768, 195] width 25 height 14
click at [781, 197] on input "which" at bounding box center [787, 196] width 12 height 12
radio input "true"
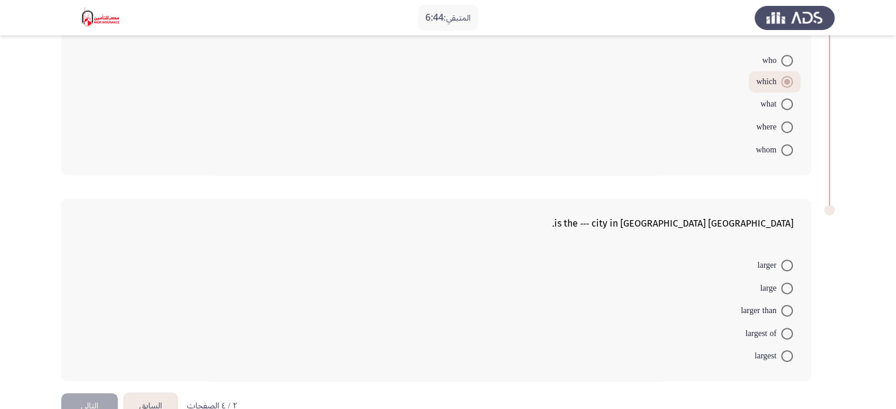
scroll to position [542, 0]
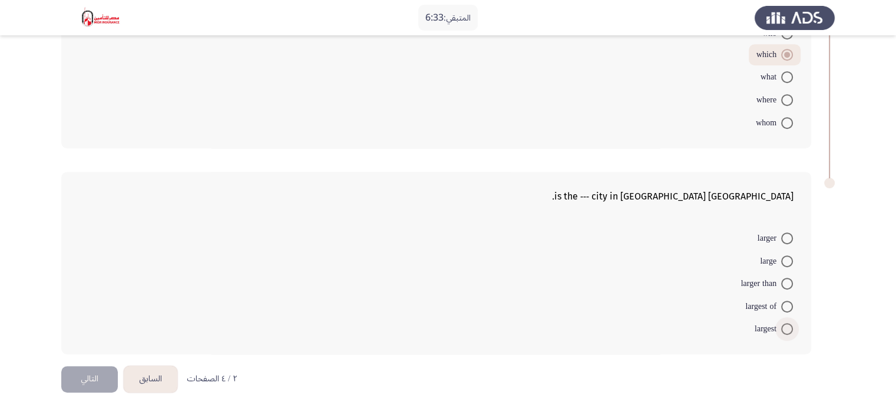
click at [769, 327] on span "largest" at bounding box center [767, 329] width 27 height 14
click at [781, 327] on input "largest" at bounding box center [787, 329] width 12 height 12
radio input "true"
click at [95, 379] on button "التالي" at bounding box center [89, 379] width 57 height 27
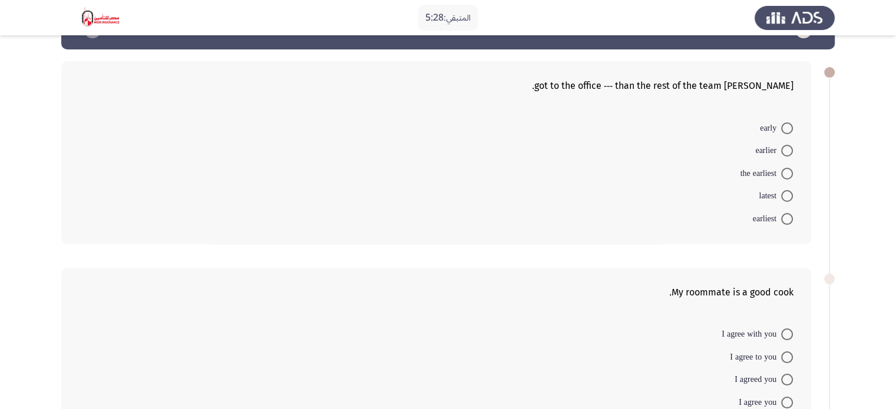
scroll to position [0, 0]
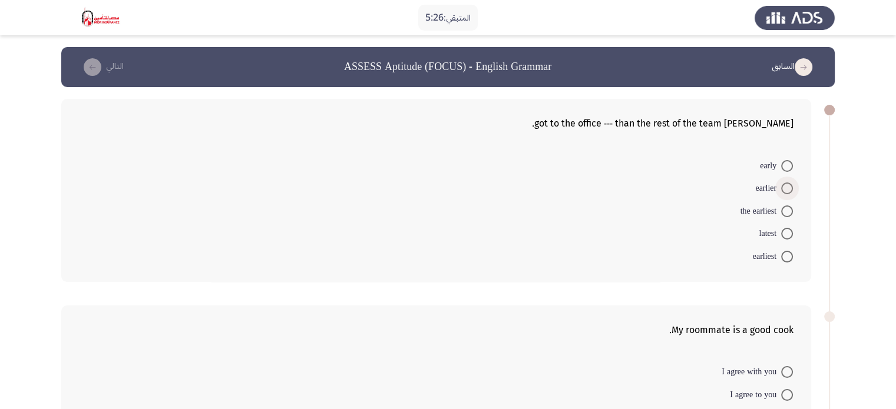
click at [756, 186] on span "earlier" at bounding box center [768, 188] width 26 height 14
click at [781, 186] on input "earlier" at bounding box center [787, 189] width 12 height 12
radio input "true"
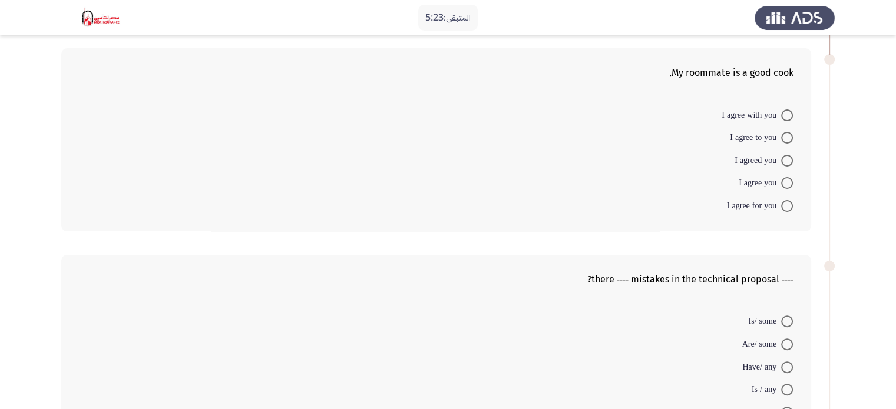
scroll to position [254, 0]
click at [771, 115] on span "I agree with you" at bounding box center [750, 117] width 59 height 14
click at [781, 115] on input "I agree with you" at bounding box center [787, 117] width 12 height 12
radio input "true"
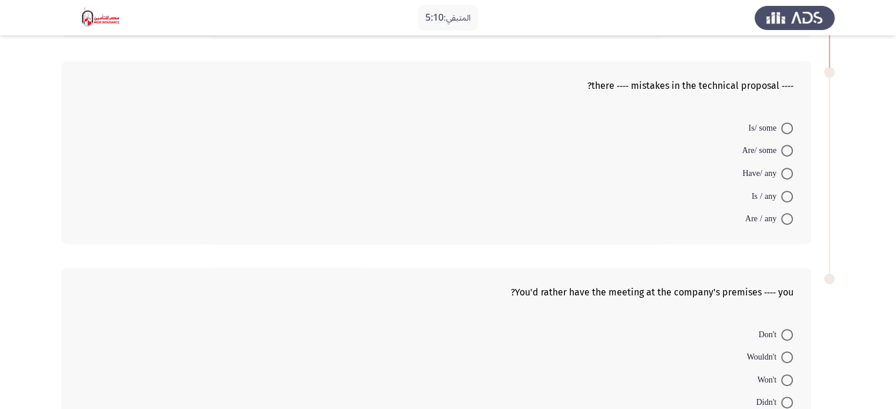
scroll to position [453, 0]
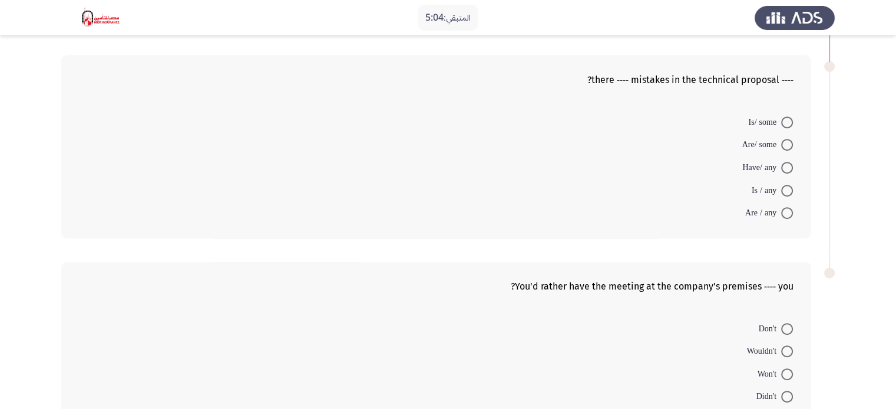
click at [793, 211] on mat-radio-button "Are / any" at bounding box center [768, 212] width 63 height 23
click at [784, 211] on span at bounding box center [787, 213] width 12 height 12
click at [784, 211] on input "Are / any" at bounding box center [787, 213] width 12 height 12
radio input "true"
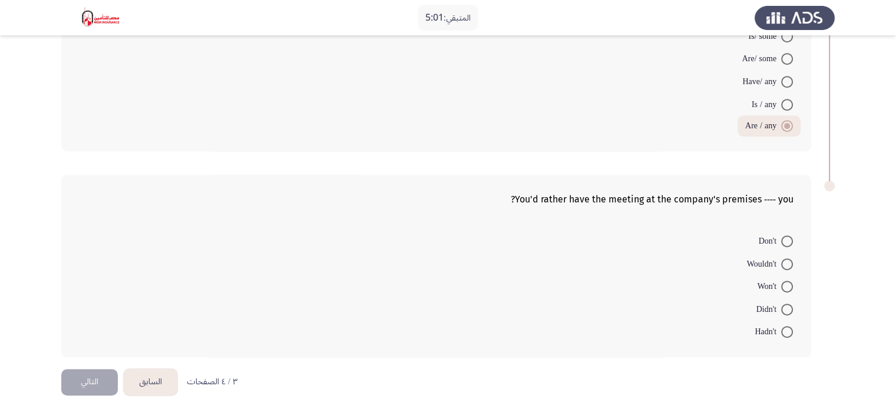
scroll to position [542, 0]
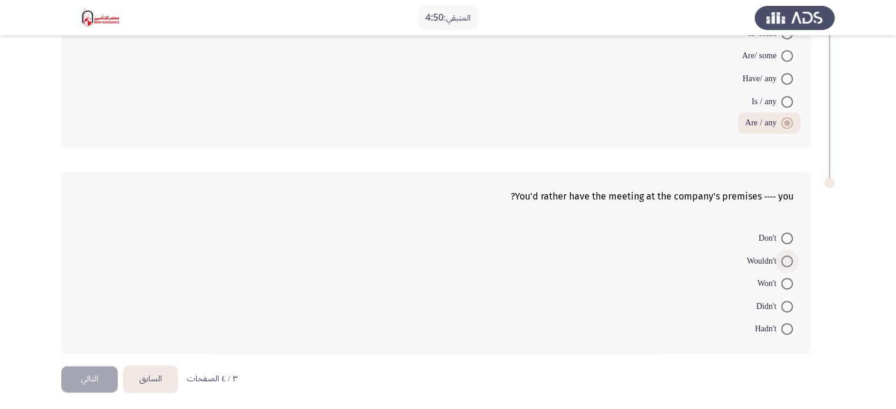
click at [768, 254] on span "Wouldn't" at bounding box center [764, 261] width 34 height 14
click at [781, 256] on input "Wouldn't" at bounding box center [787, 262] width 12 height 12
radio input "true"
click at [75, 388] on button "التالي" at bounding box center [89, 379] width 57 height 27
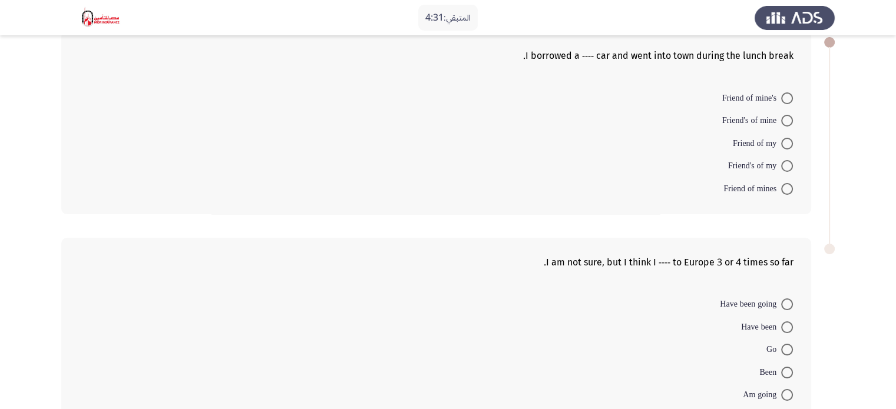
scroll to position [68, 0]
click at [780, 97] on span "Friend of mine's" at bounding box center [751, 98] width 59 height 14
click at [781, 97] on input "Friend of mine's" at bounding box center [787, 98] width 12 height 12
radio input "true"
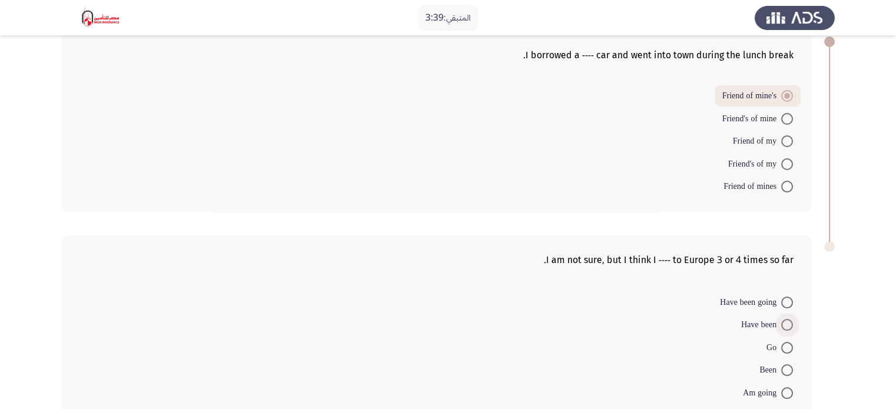
click at [747, 323] on span "Have been" at bounding box center [761, 325] width 40 height 14
click at [781, 323] on input "Have been" at bounding box center [787, 325] width 12 height 12
radio input "true"
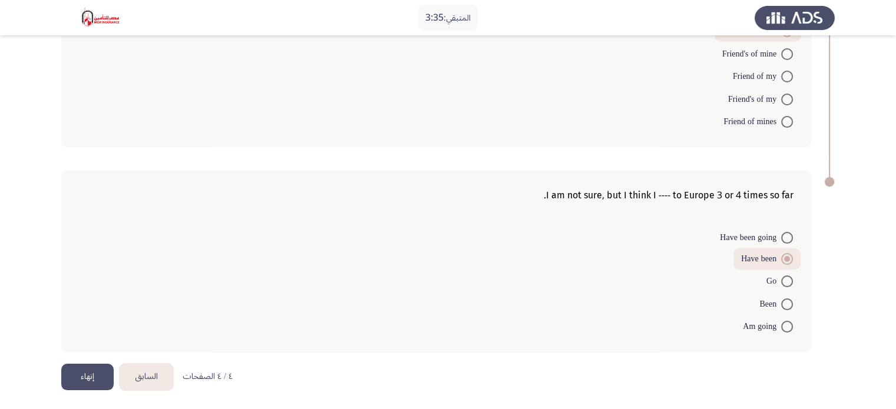
click at [79, 380] on button "إنهاء" at bounding box center [87, 377] width 52 height 27
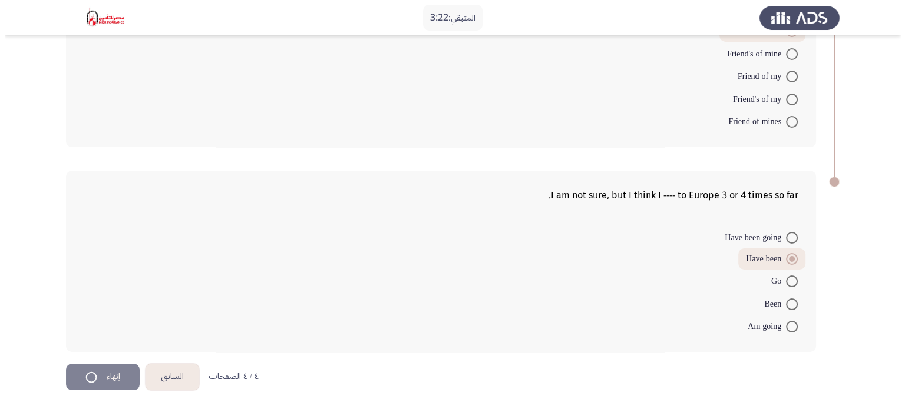
scroll to position [0, 0]
